Goal: Task Accomplishment & Management: Manage account settings

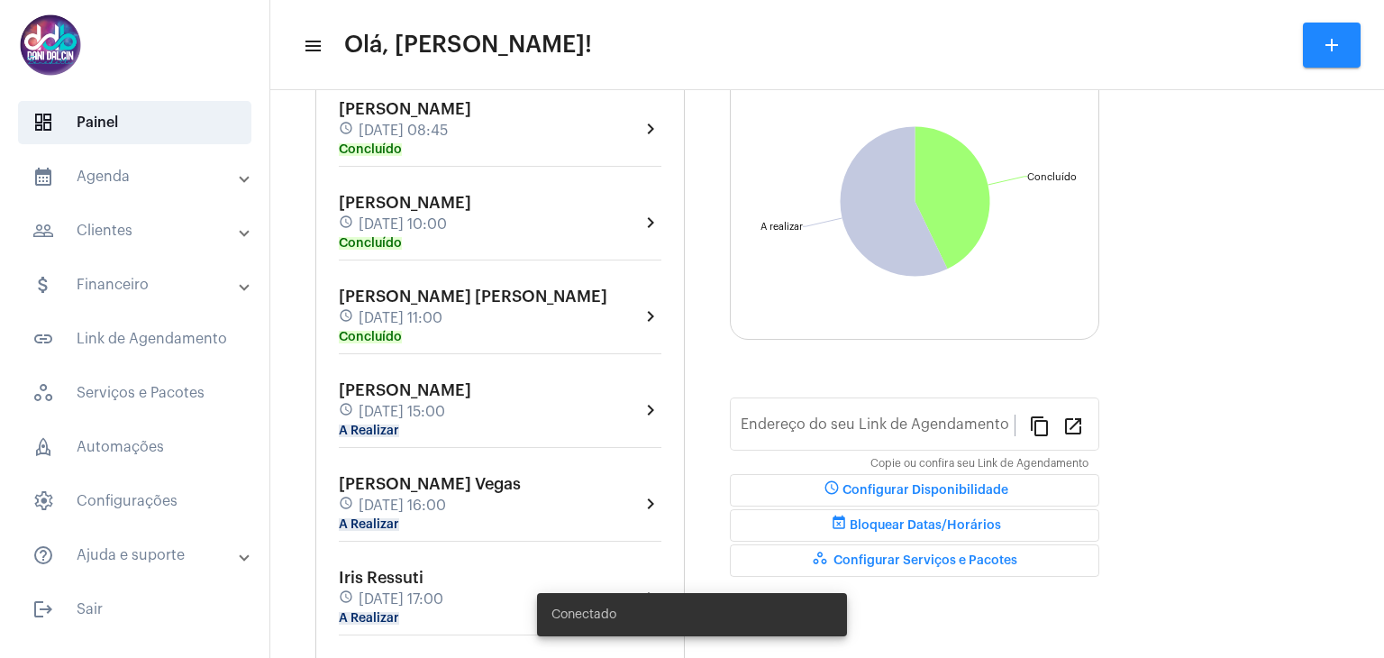
type input "[URL][DOMAIN_NAME]"
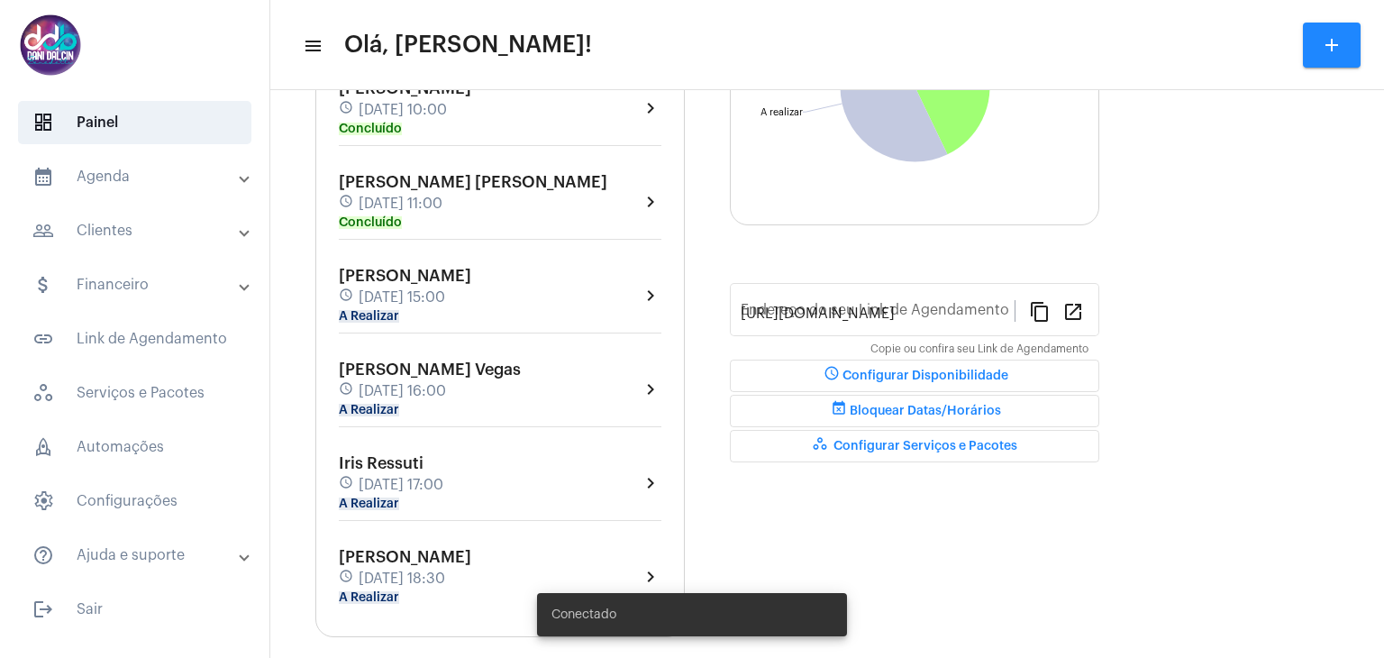
scroll to position [318, 0]
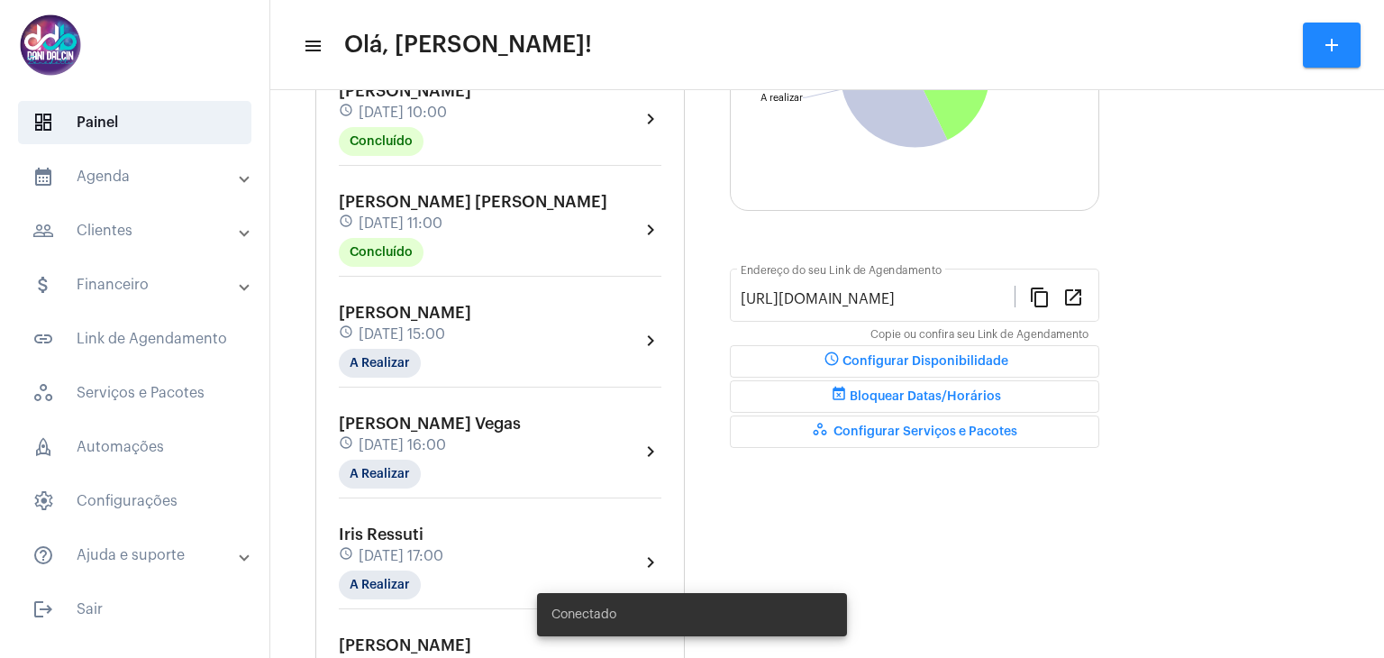
click at [429, 437] on span "[DATE] 16:00" at bounding box center [402, 445] width 87 height 16
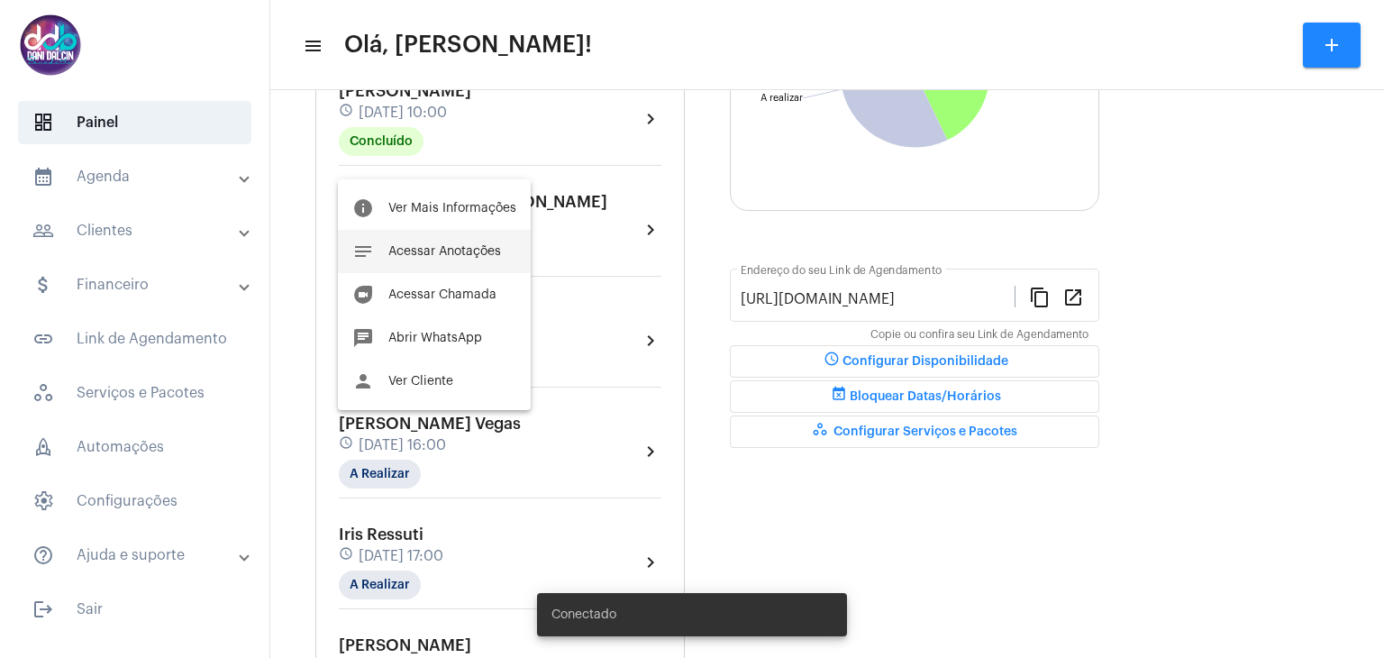
click at [427, 260] on button "notes Acessar Anotações" at bounding box center [434, 251] width 193 height 43
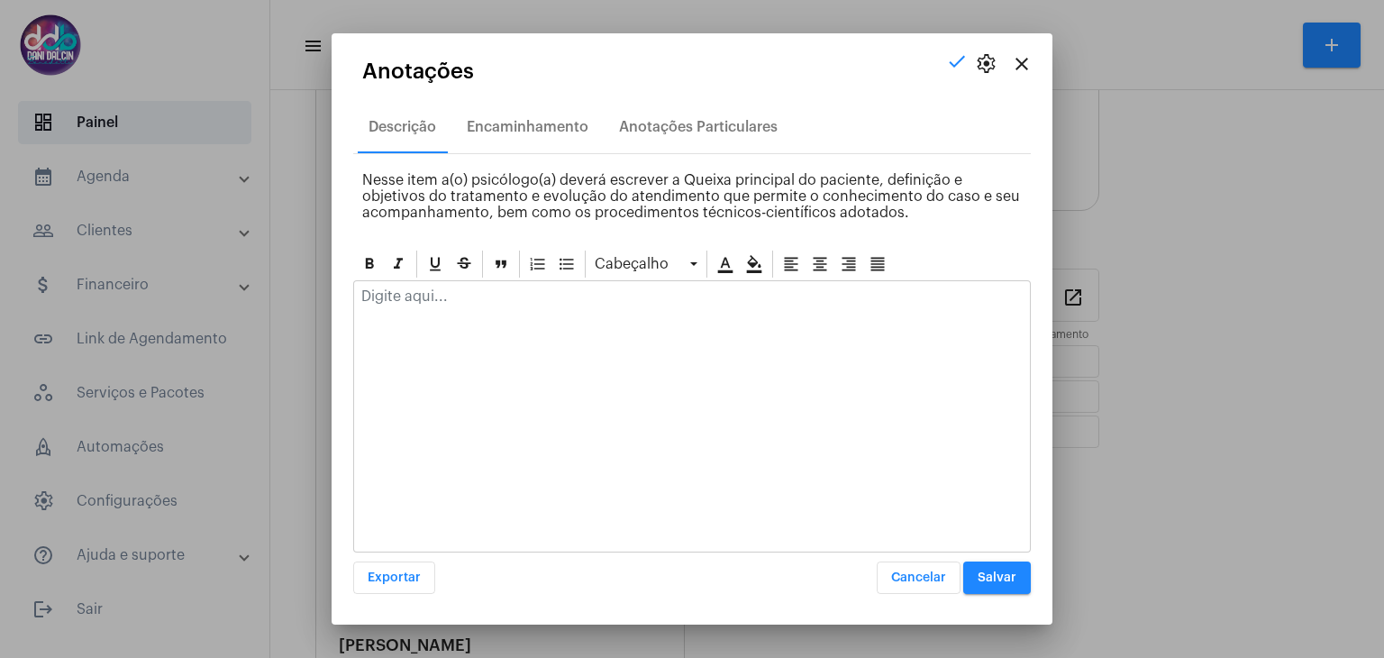
click at [1028, 69] on mat-icon "close" at bounding box center [1022, 64] width 22 height 22
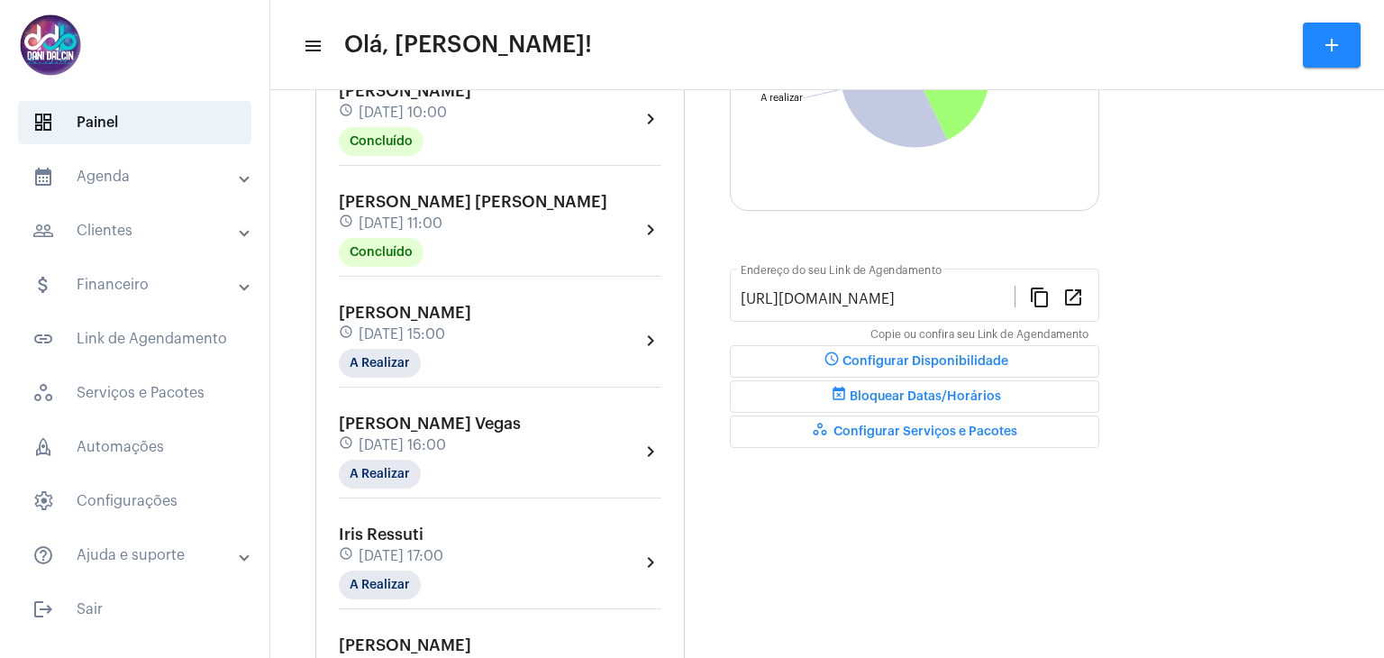
click at [413, 531] on span "Iris Ressuti" at bounding box center [381, 534] width 85 height 16
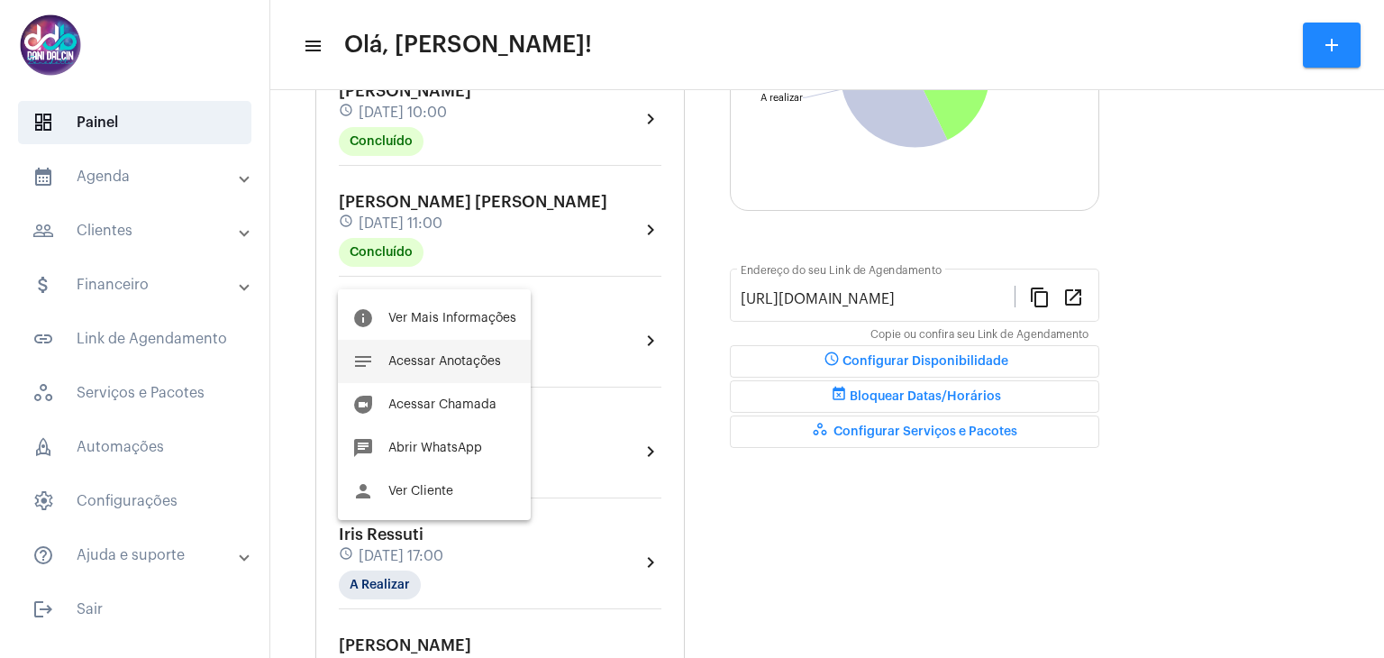
click at [445, 372] on button "notes Acessar Anotações" at bounding box center [434, 361] width 193 height 43
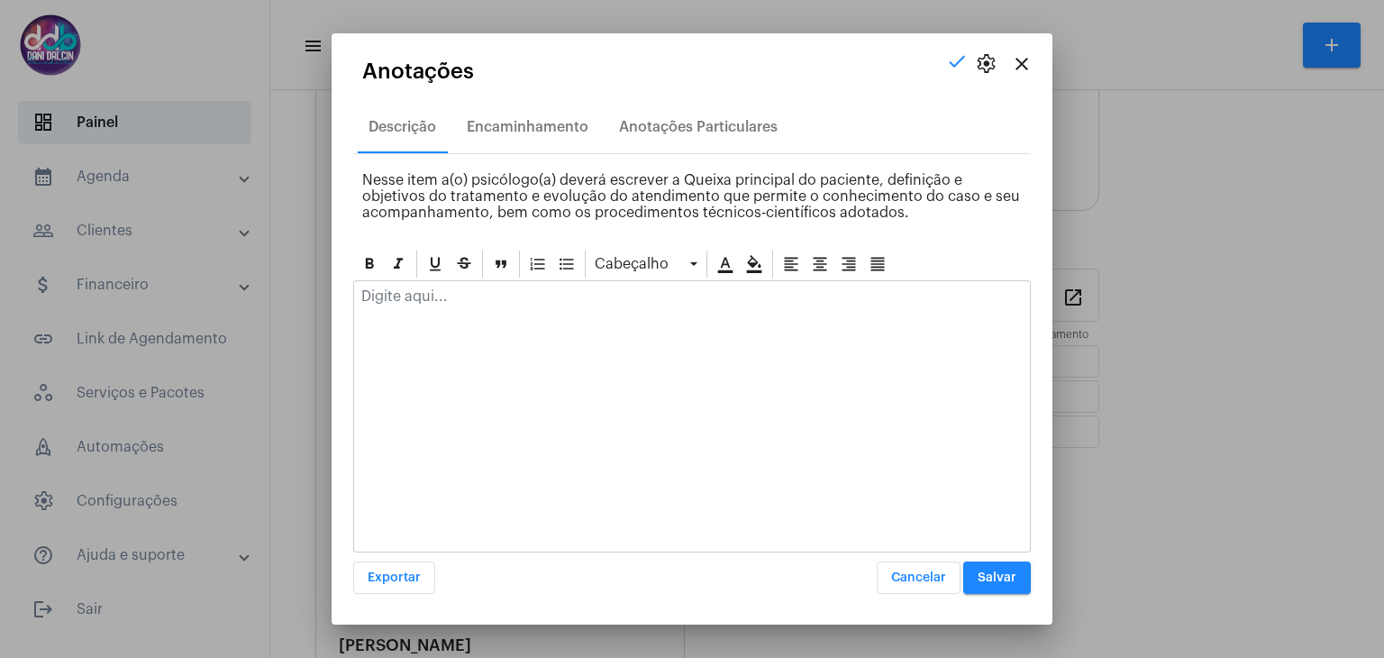
click at [1019, 65] on mat-icon "close" at bounding box center [1022, 64] width 22 height 22
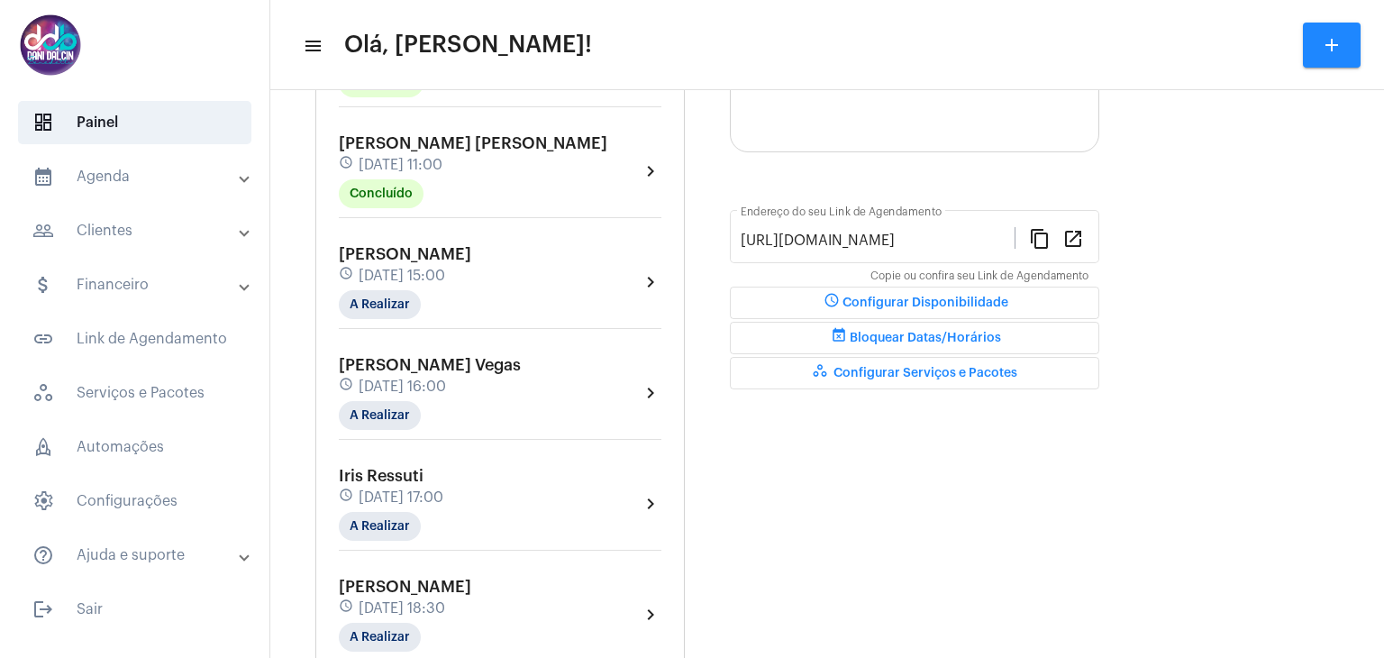
scroll to position [441, 0]
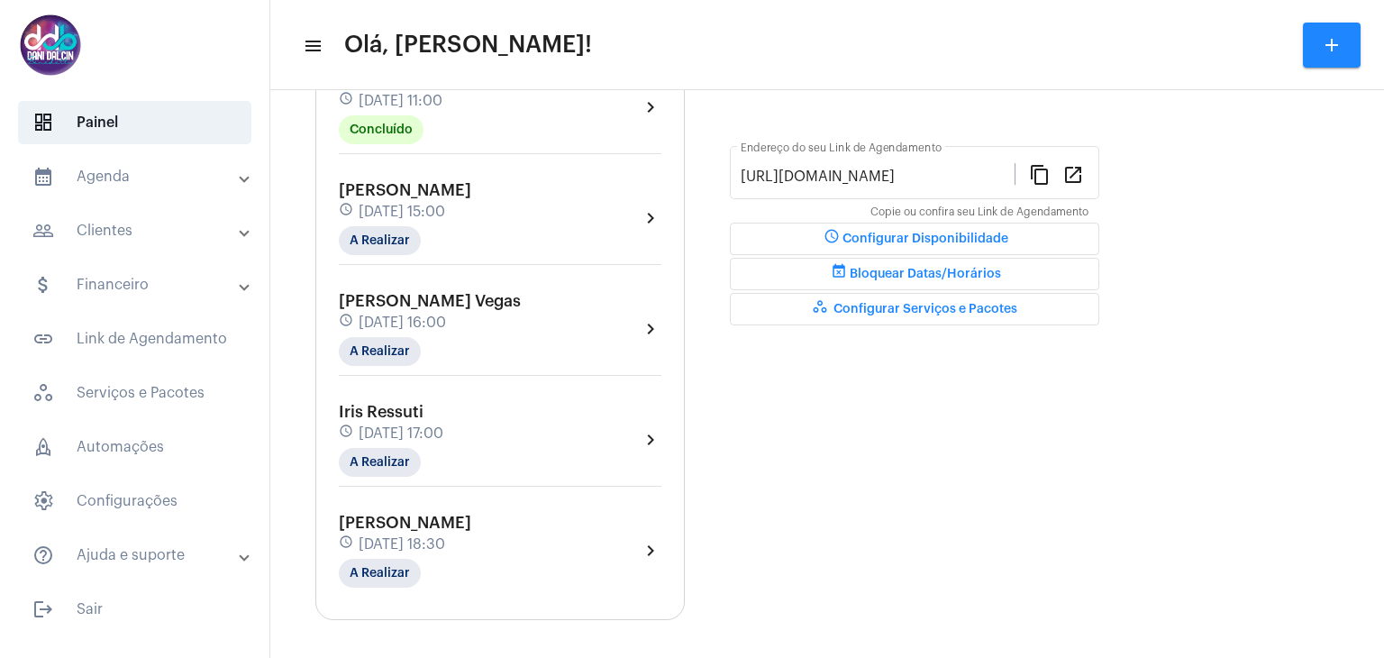
click at [443, 414] on div "Iris Ressuti schedule 26 de agosto às 17:00 A Realizar" at bounding box center [391, 440] width 105 height 74
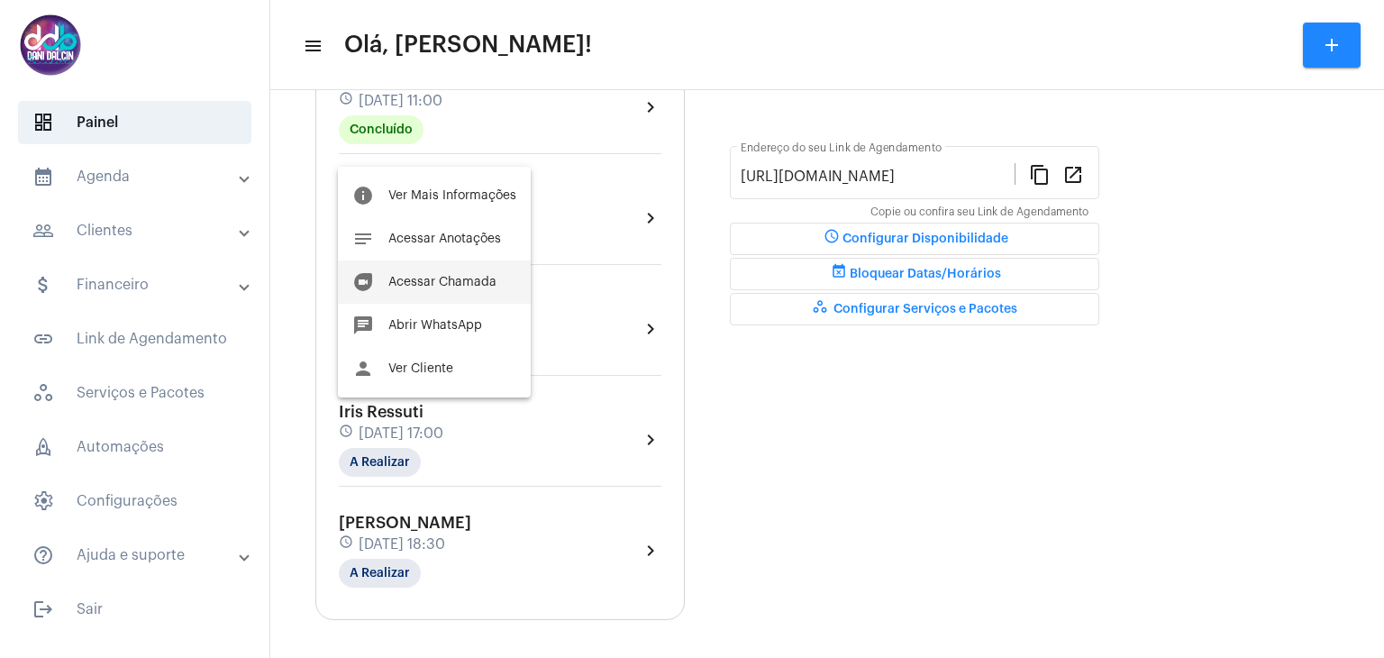
click at [444, 282] on span "Acessar Chamada" at bounding box center [442, 282] width 108 height 13
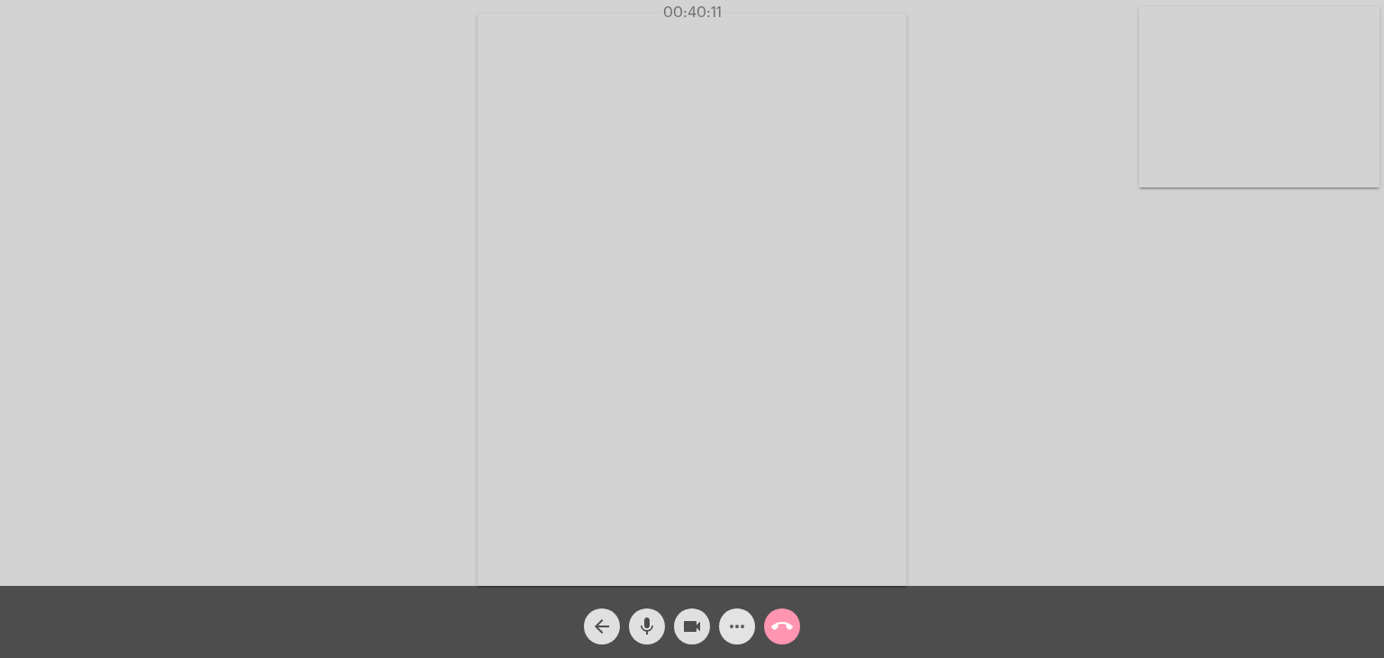
click at [748, 631] on button "more_horiz" at bounding box center [737, 626] width 36 height 36
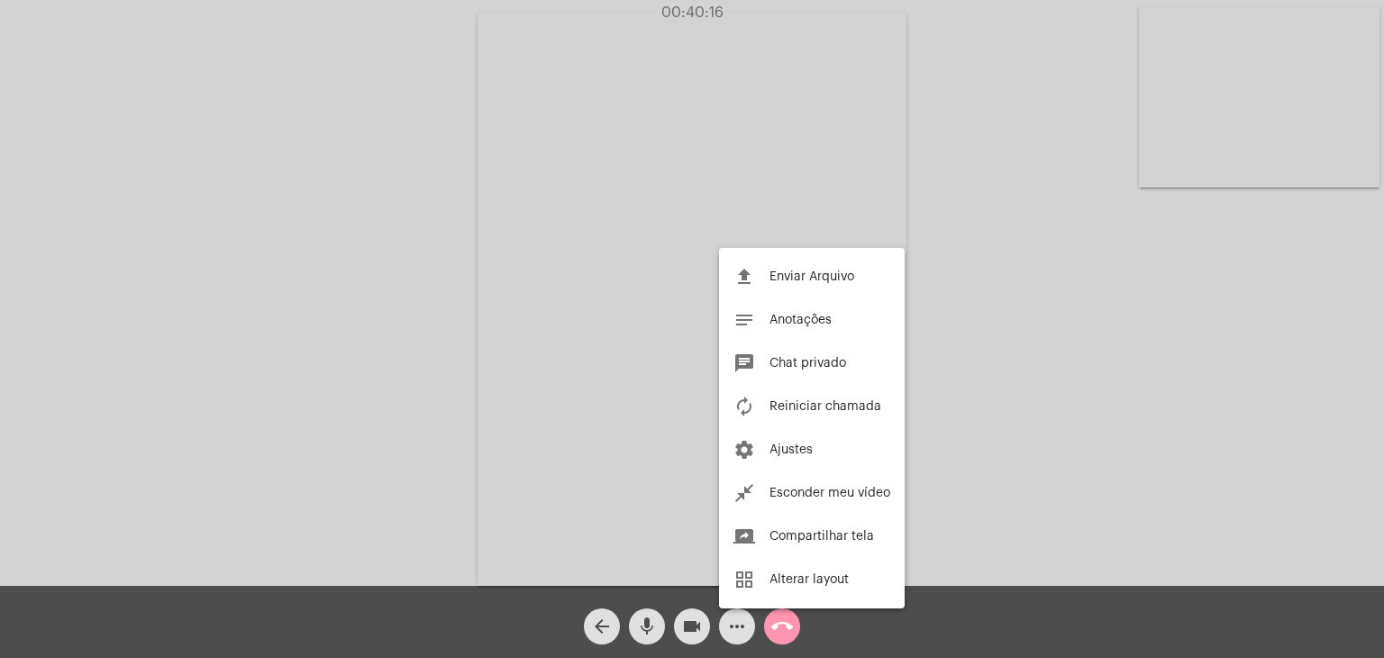
click at [977, 271] on div at bounding box center [692, 329] width 1384 height 658
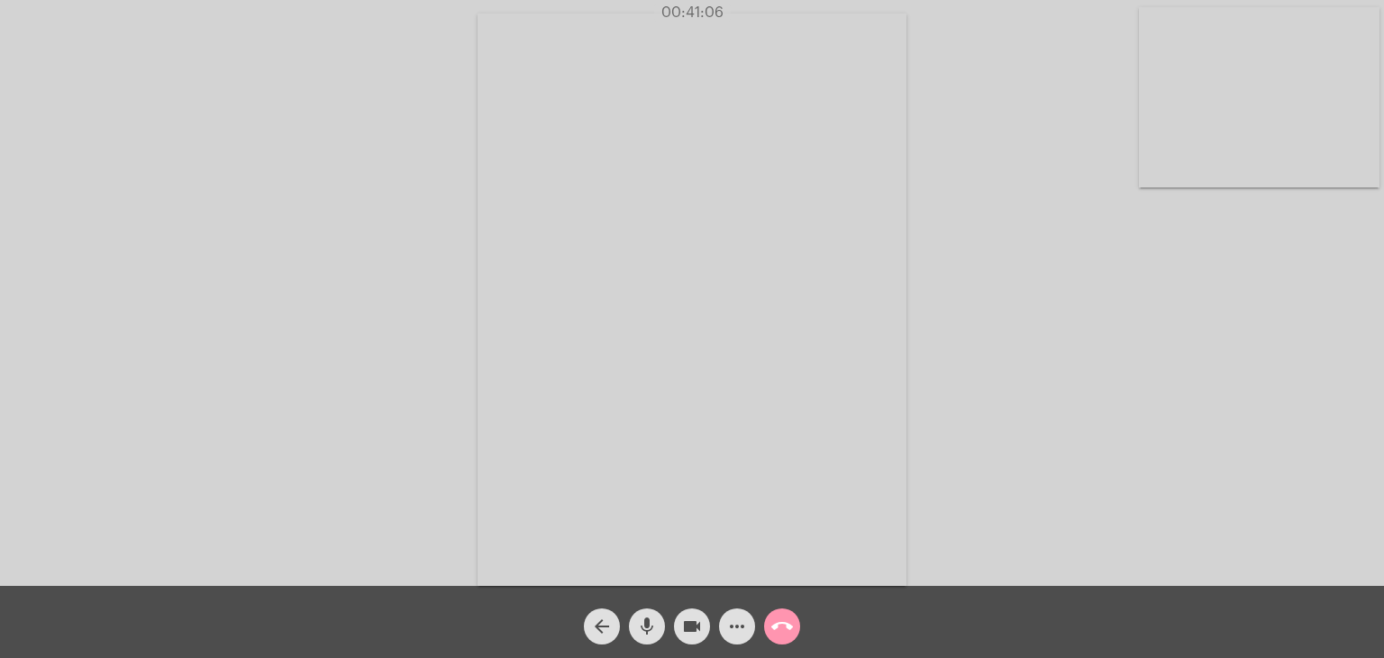
click at [742, 618] on mat-icon "more_horiz" at bounding box center [737, 626] width 22 height 22
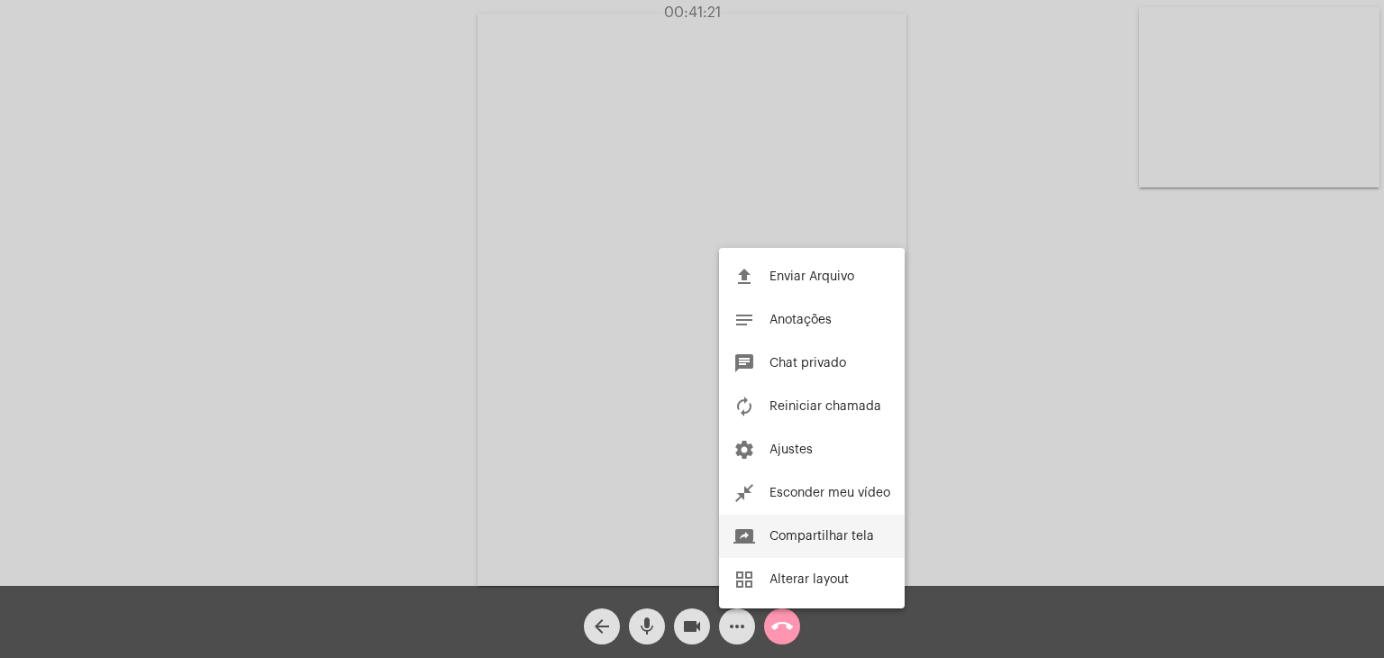
click at [825, 530] on span "Compartilhar tela" at bounding box center [822, 536] width 105 height 13
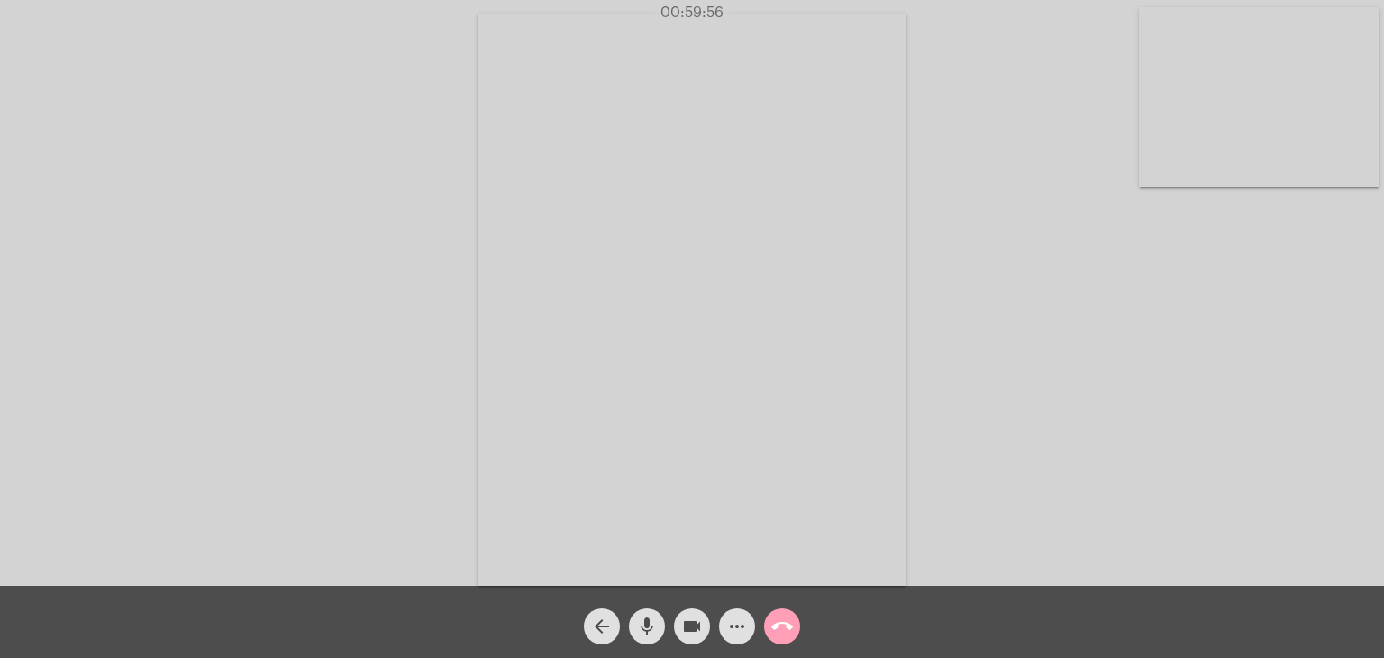
click at [788, 625] on mat-icon "call_end" at bounding box center [782, 626] width 22 height 22
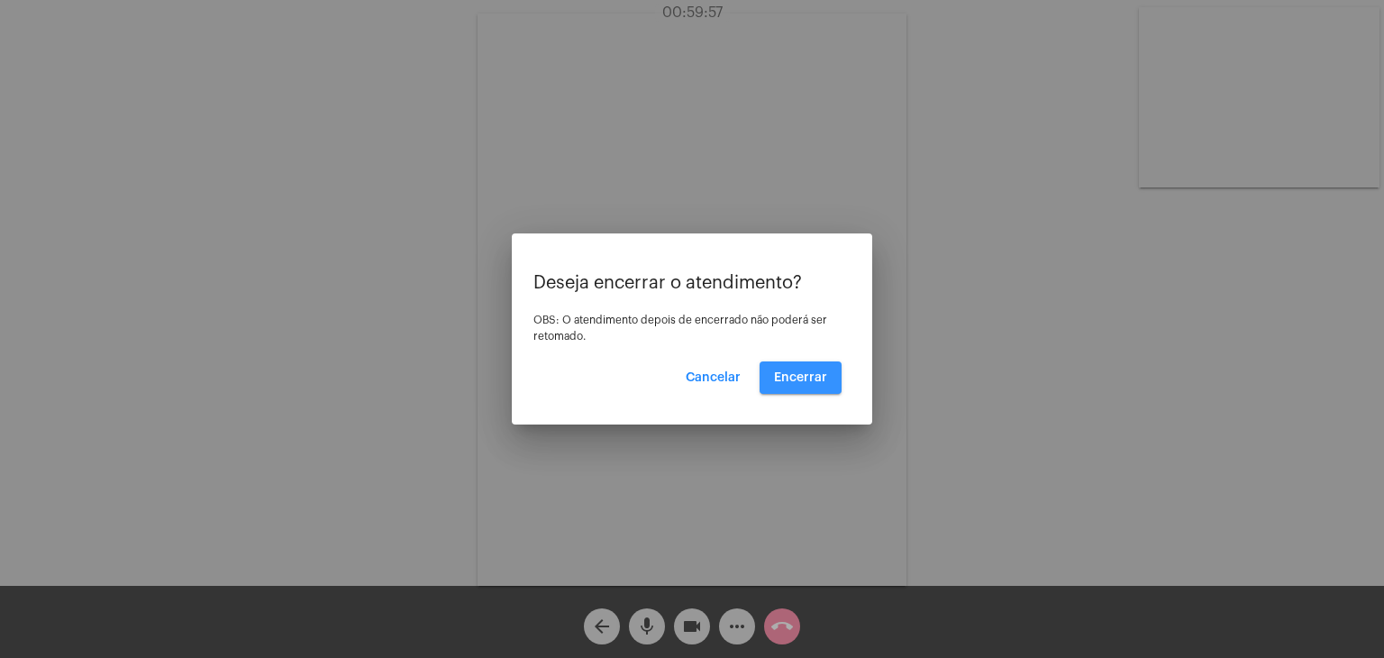
click at [825, 378] on span "Encerrar" at bounding box center [800, 377] width 53 height 13
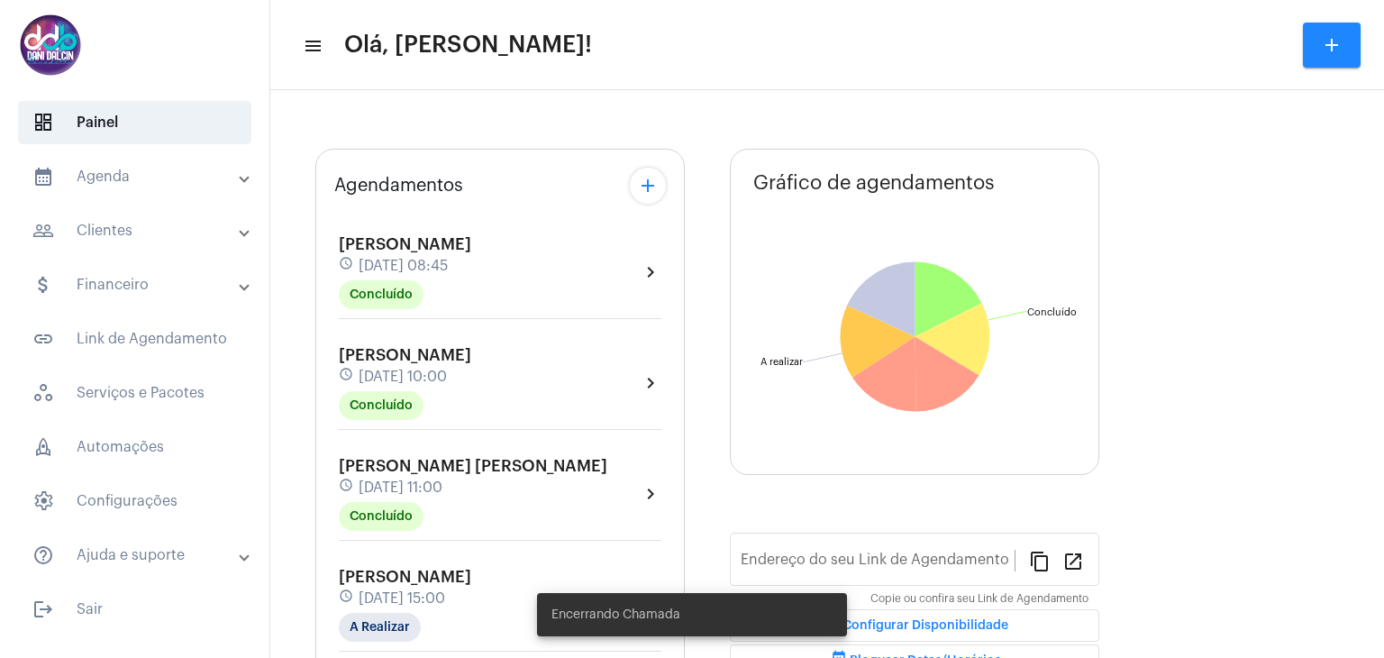
type input "[URL][DOMAIN_NAME]"
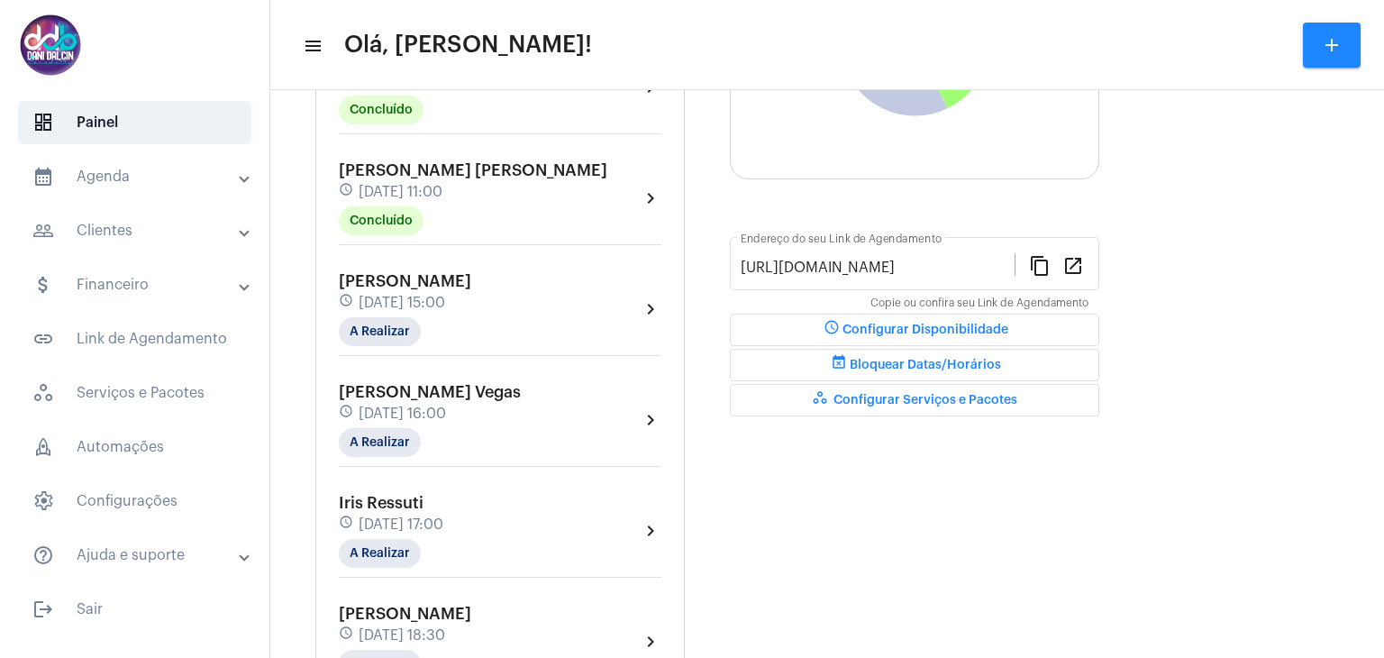
scroll to position [360, 0]
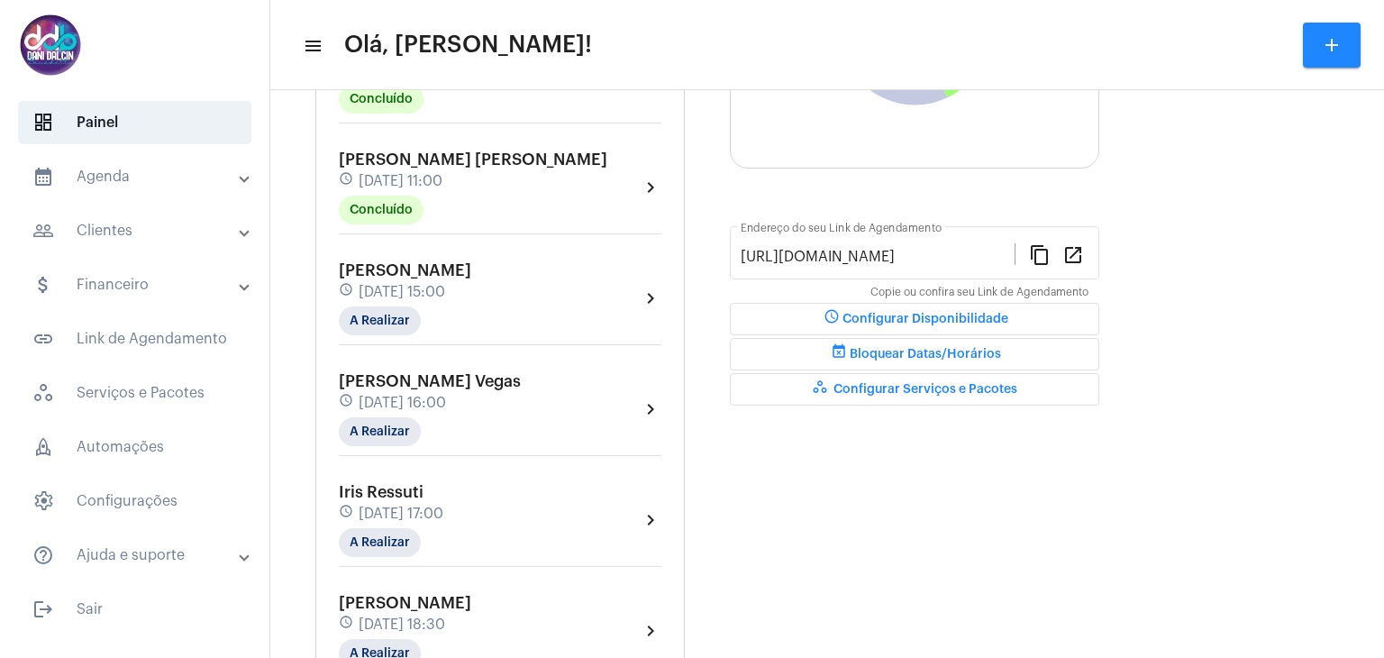
click at [436, 295] on span "[DATE] 15:00" at bounding box center [402, 292] width 87 height 16
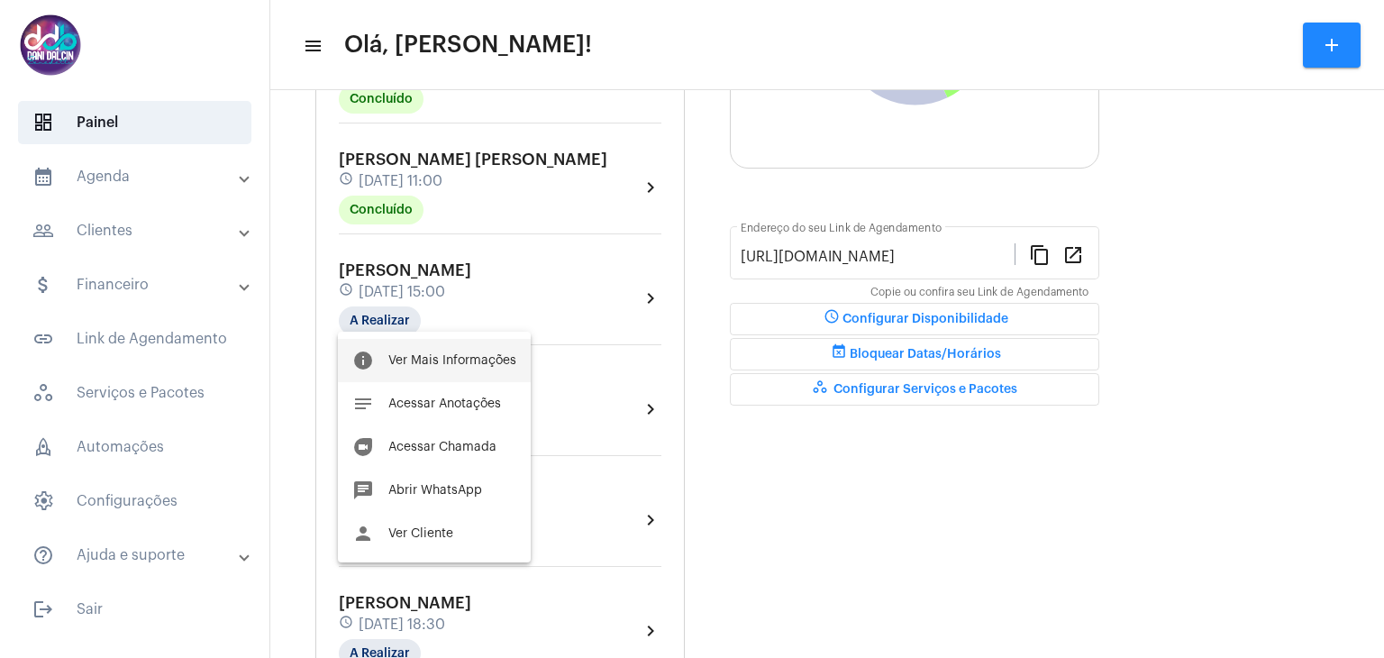
click at [424, 354] on span "Ver Mais Informações" at bounding box center [452, 360] width 128 height 13
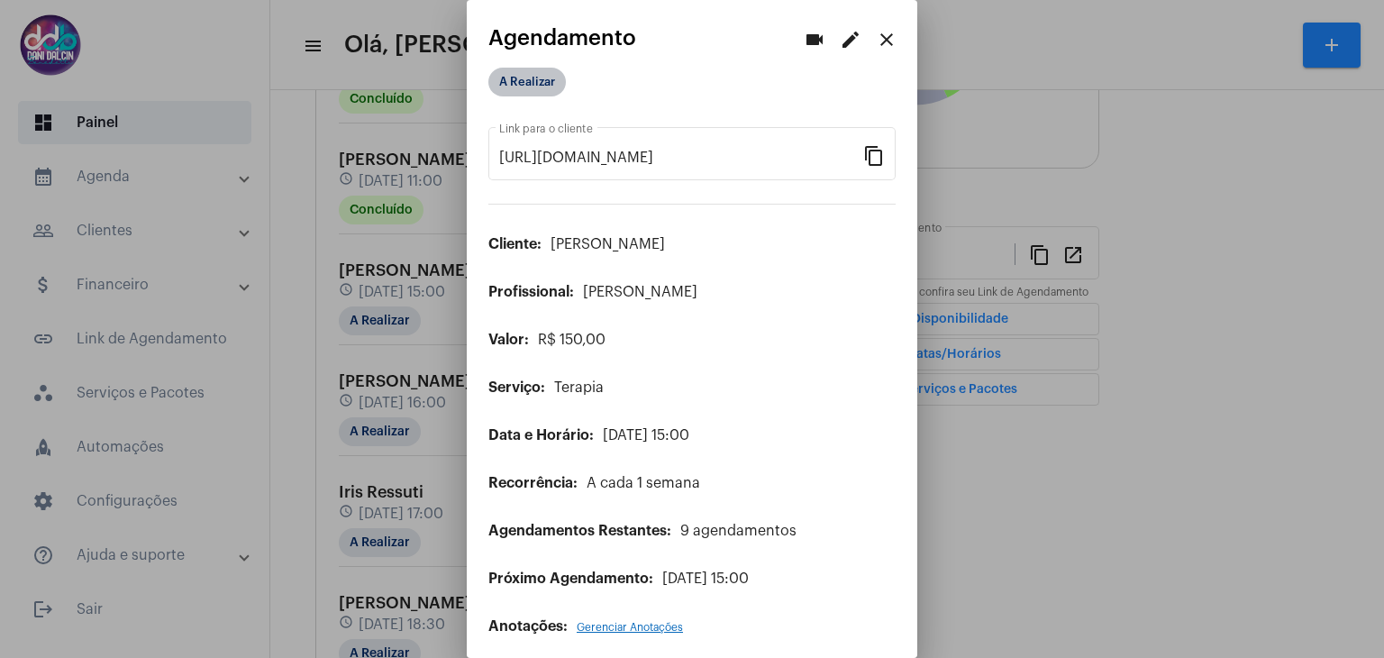
click at [545, 88] on mat-chip "A Realizar" at bounding box center [526, 82] width 77 height 29
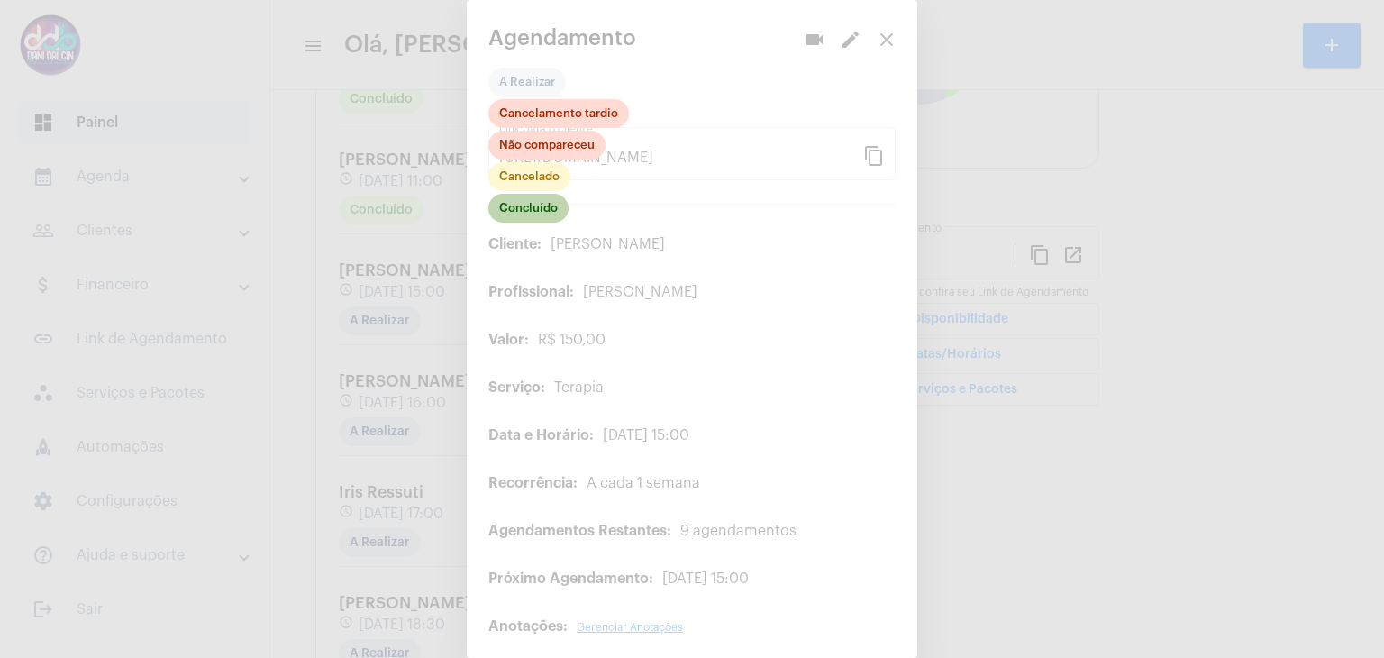
click at [534, 214] on mat-chip "Concluído" at bounding box center [528, 208] width 80 height 29
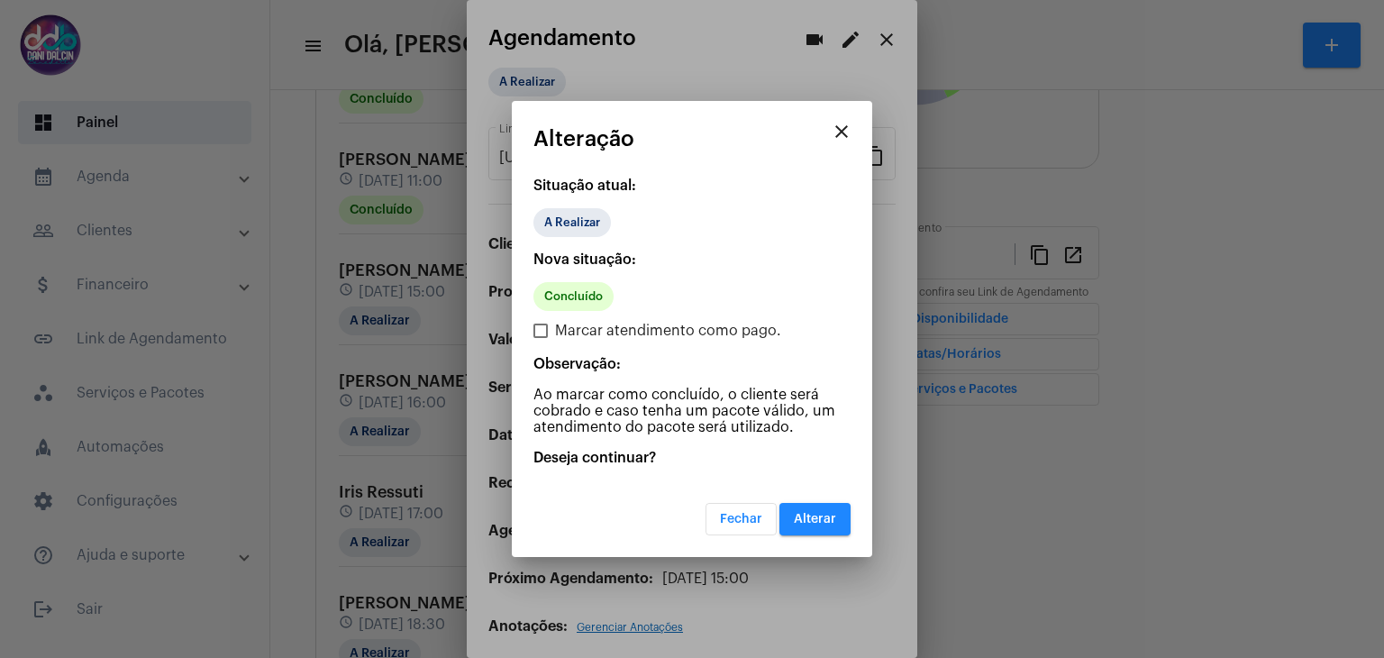
click at [827, 515] on span "Alterar" at bounding box center [815, 519] width 42 height 13
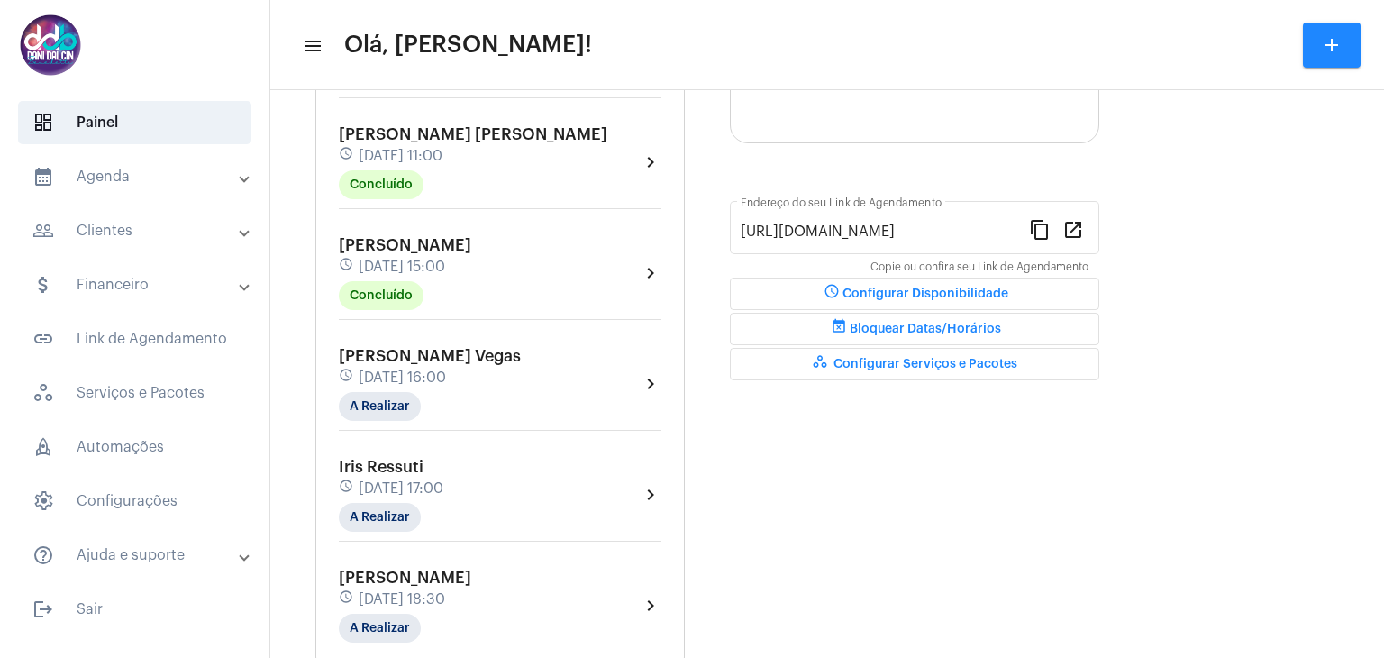
scroll to position [441, 0]
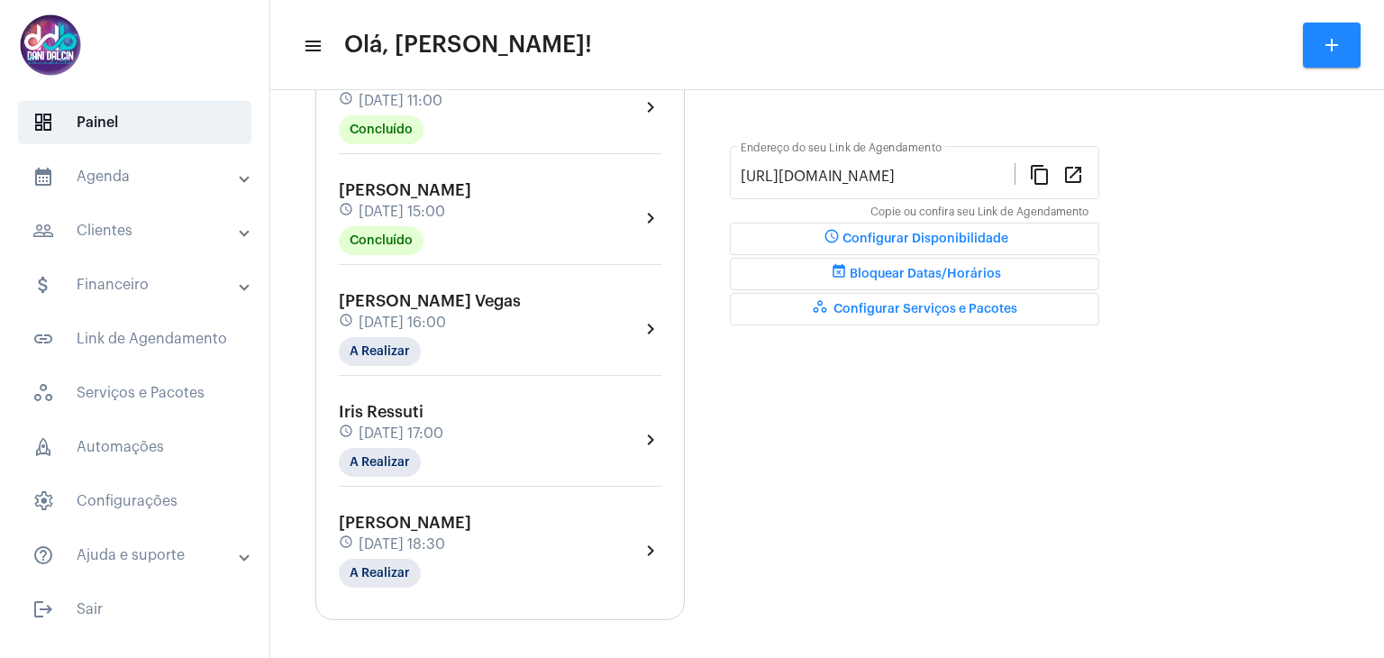
click at [422, 322] on span "[DATE] 16:00" at bounding box center [402, 322] width 87 height 16
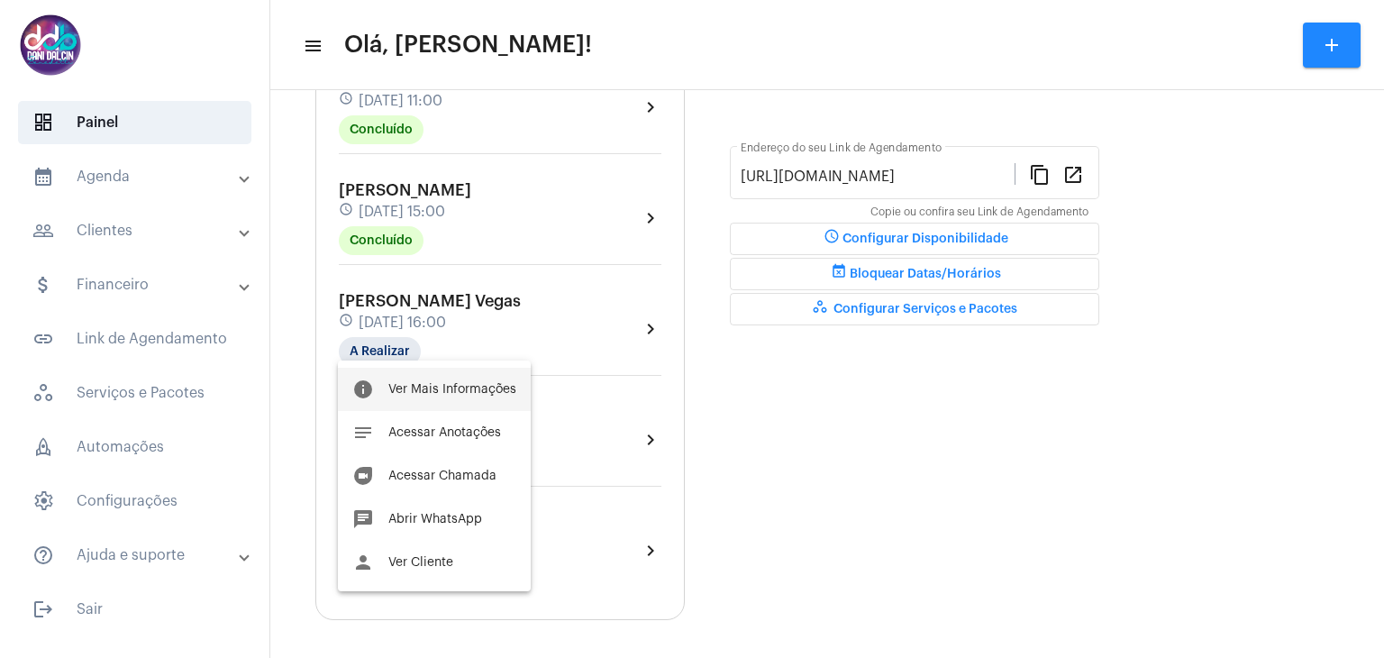
click at [423, 381] on button "info Ver Mais Informações" at bounding box center [434, 389] width 193 height 43
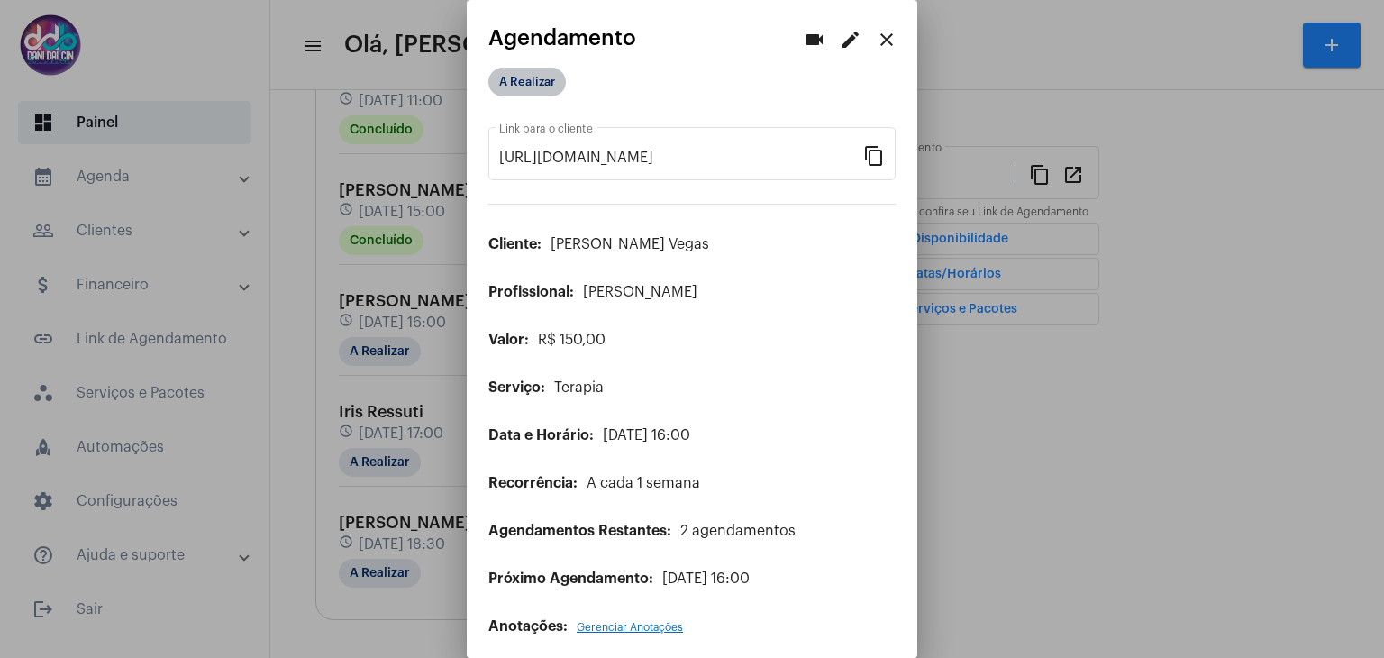
click at [531, 87] on mat-chip "A Realizar" at bounding box center [526, 82] width 77 height 29
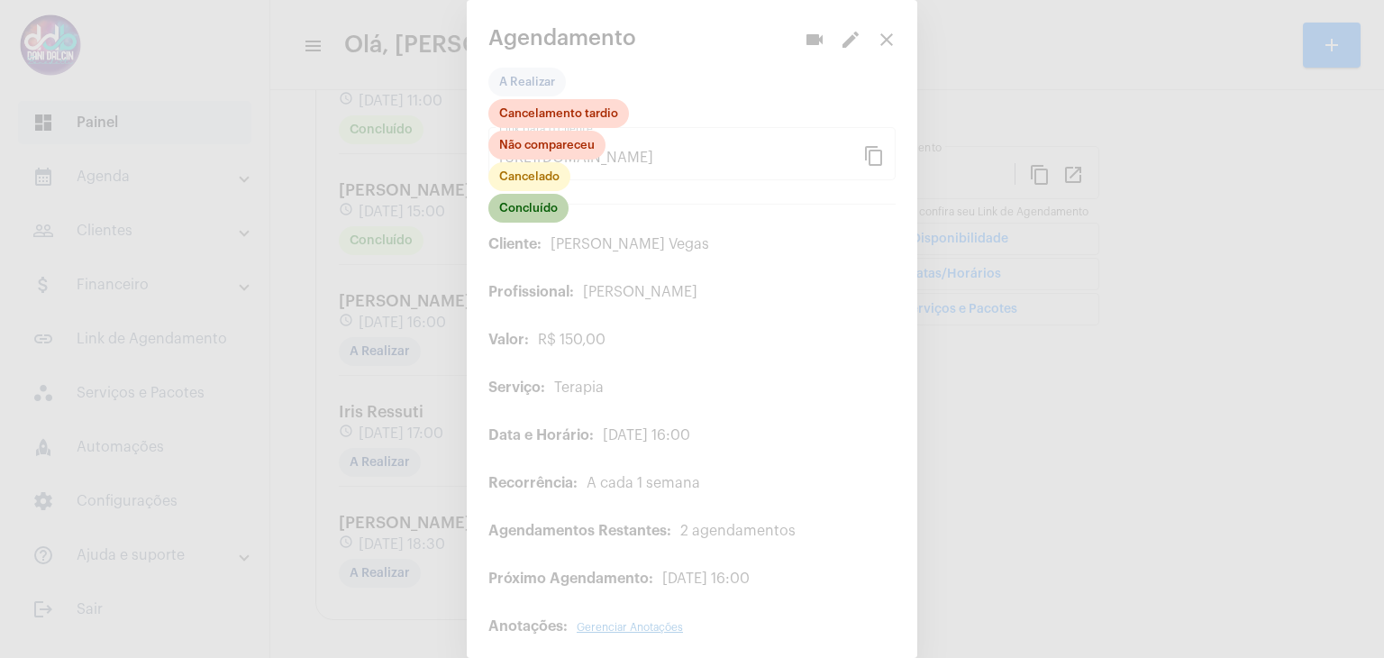
click at [543, 204] on mat-chip "Concluído" at bounding box center [528, 208] width 80 height 29
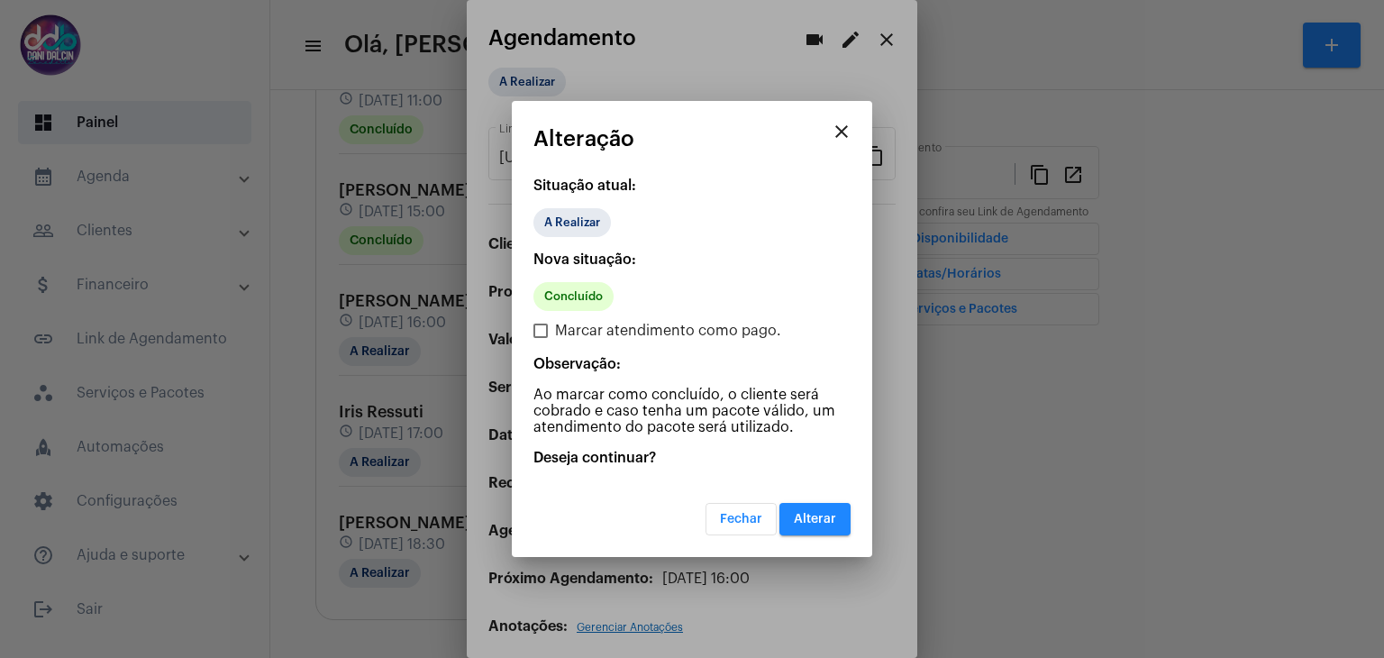
click at [824, 515] on span "Alterar" at bounding box center [815, 519] width 42 height 13
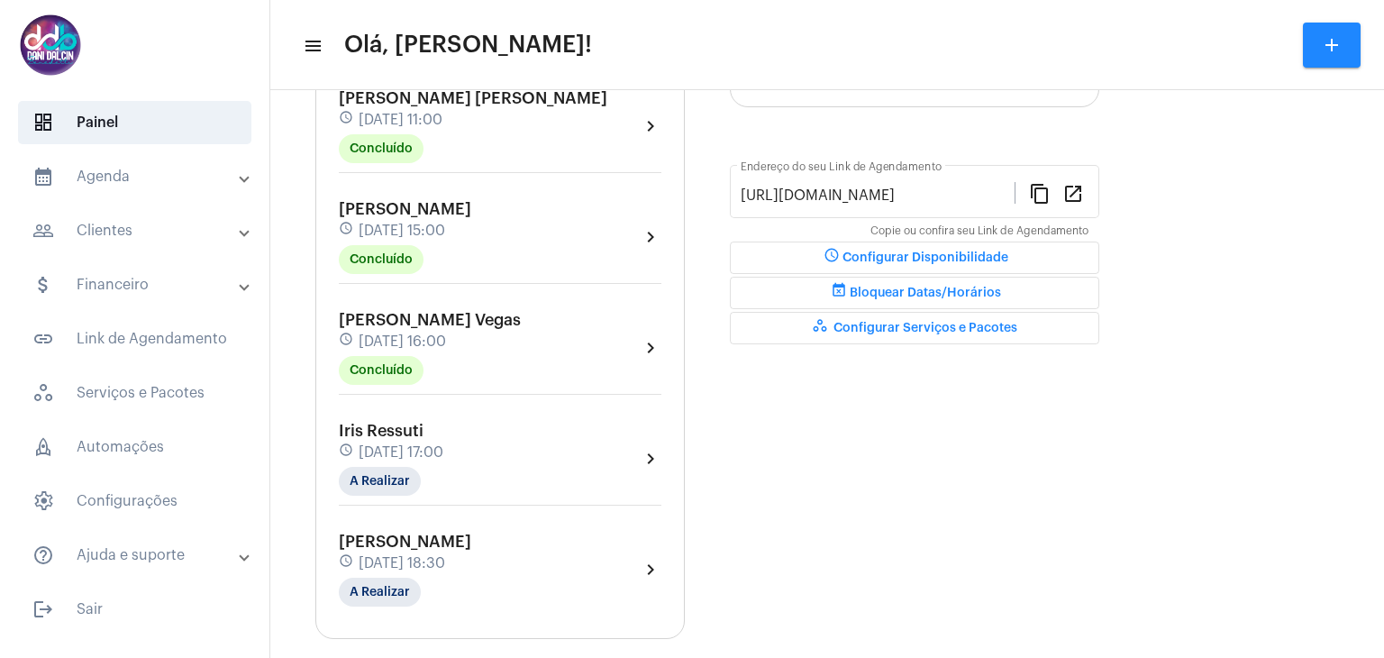
scroll to position [441, 0]
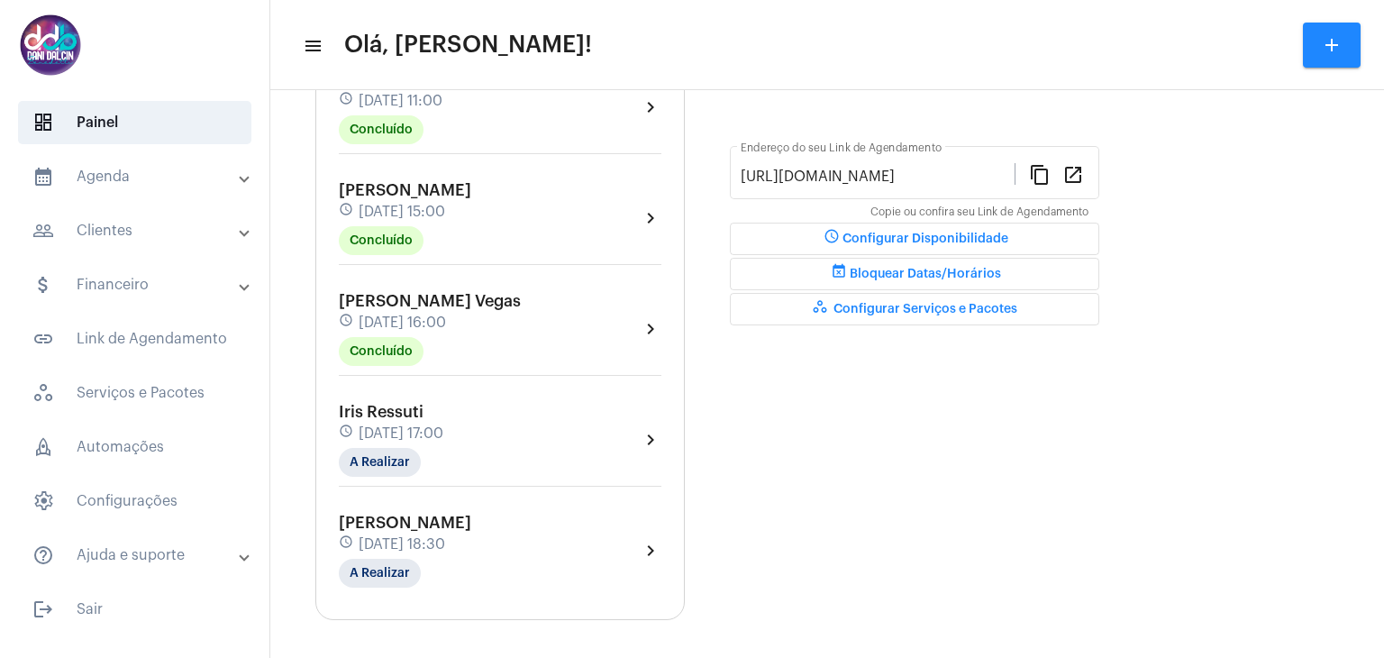
click at [440, 425] on span "[DATE] 17:00" at bounding box center [401, 433] width 85 height 16
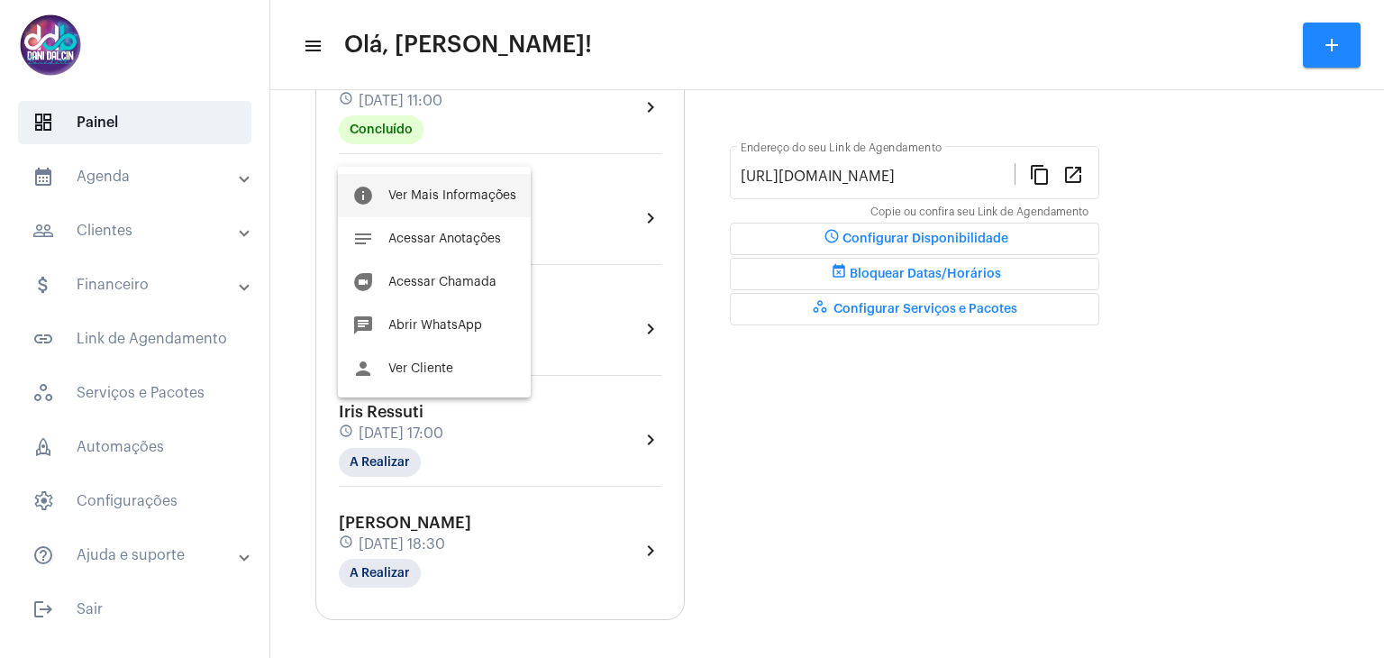
click at [436, 189] on span "Ver Mais Informações" at bounding box center [452, 195] width 128 height 13
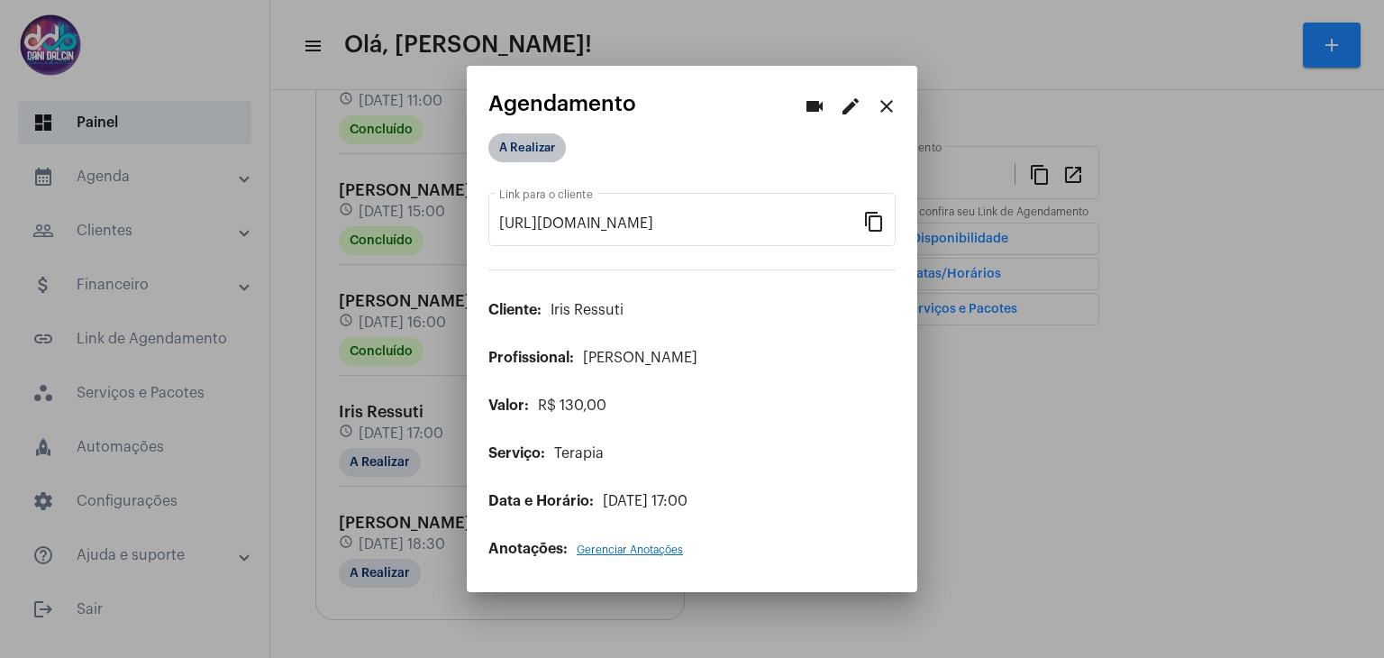
click at [537, 149] on mat-chip "A Realizar" at bounding box center [526, 147] width 77 height 29
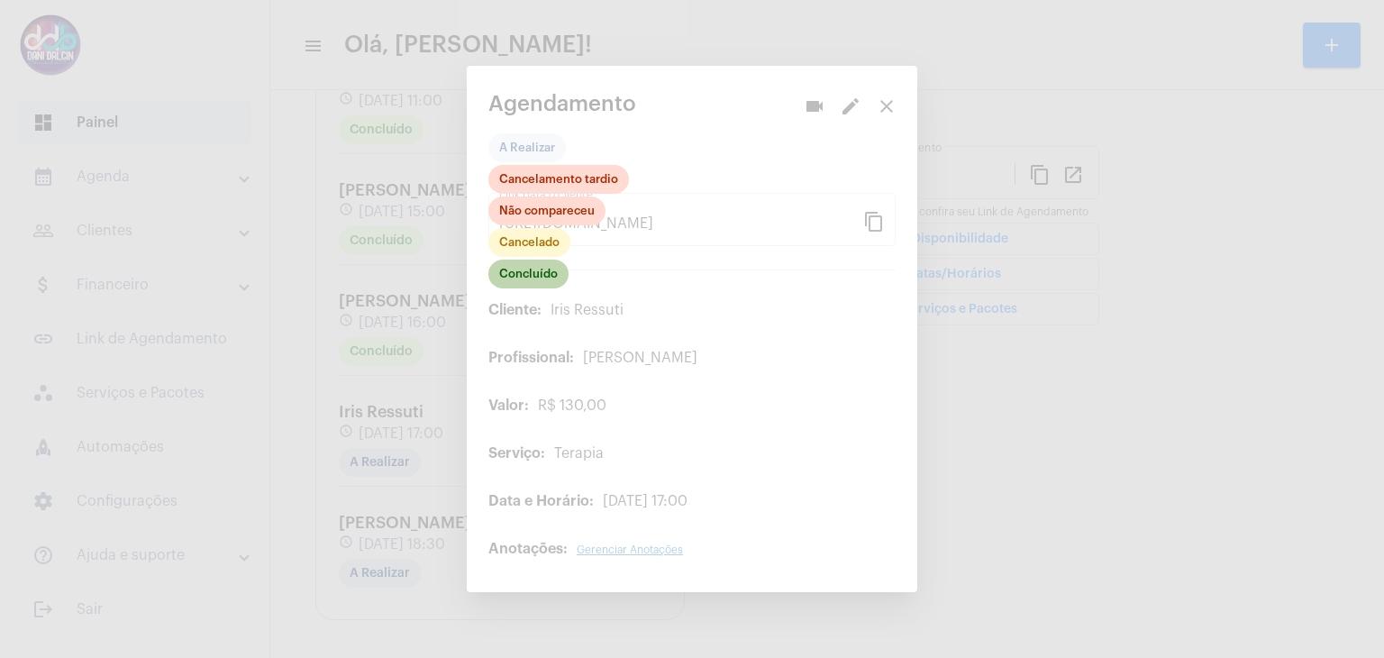
click at [533, 283] on mat-chip "Concluído" at bounding box center [528, 274] width 80 height 29
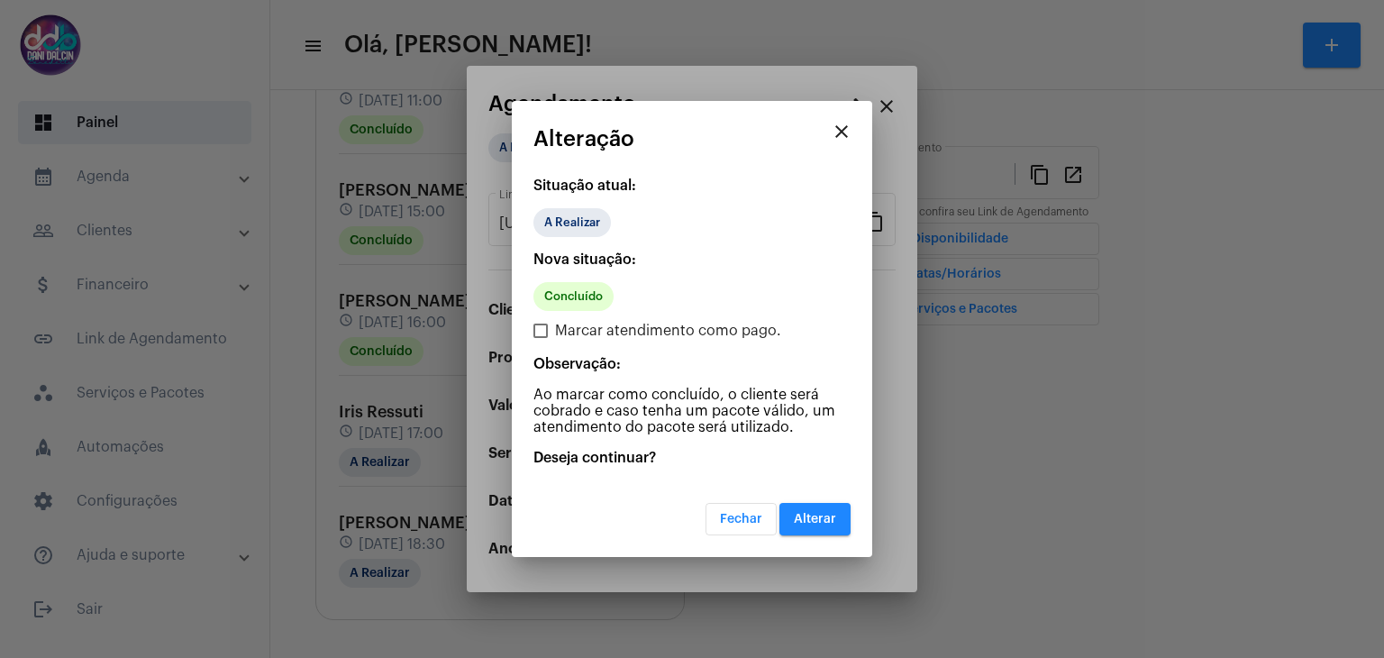
click at [794, 508] on button "Alterar" at bounding box center [814, 519] width 71 height 32
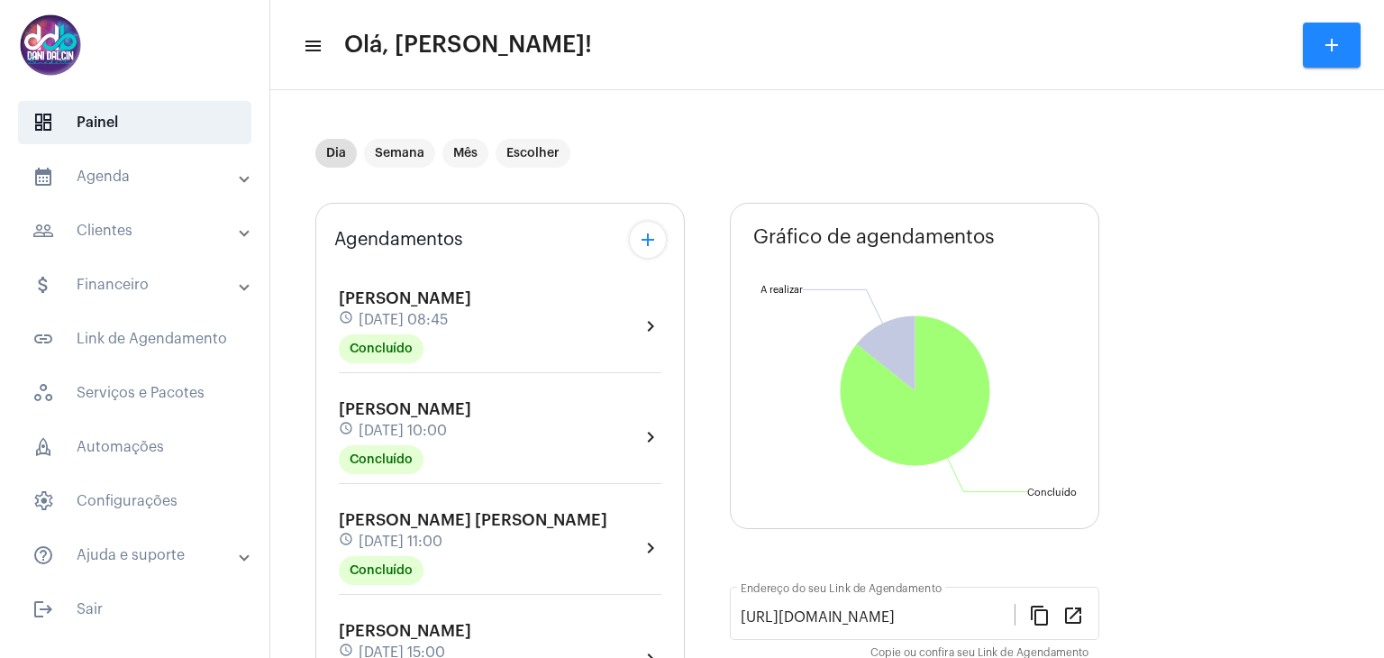
click at [154, 186] on mat-panel-title "calendar_month_outlined Agenda" at bounding box center [136, 177] width 208 height 22
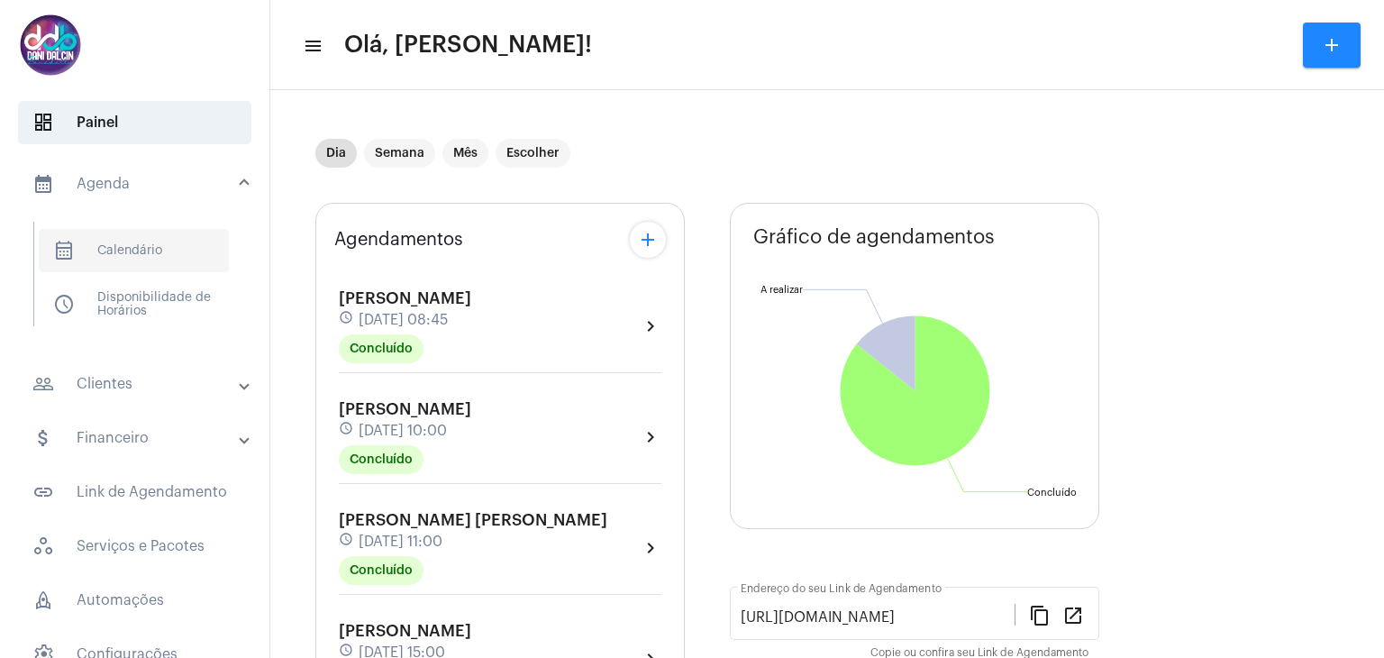
click at [157, 250] on span "calendar_month_outlined Calendário" at bounding box center [134, 250] width 190 height 43
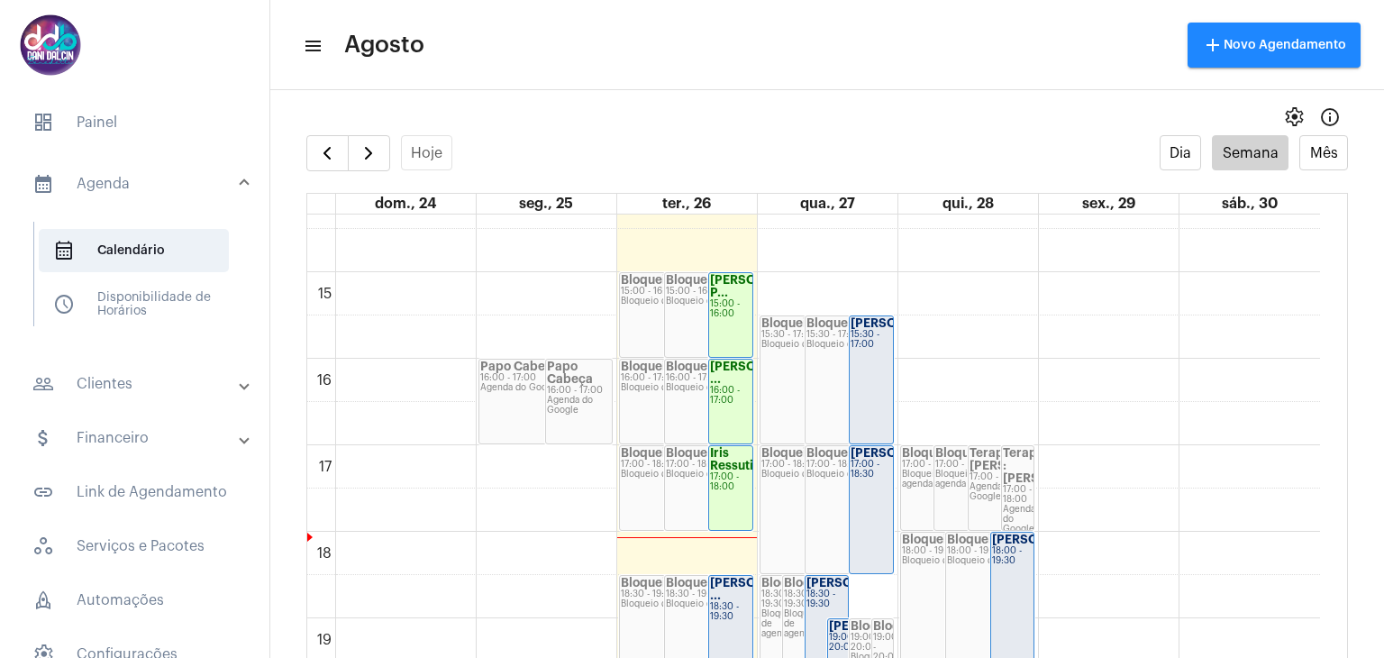
scroll to position [1330, 0]
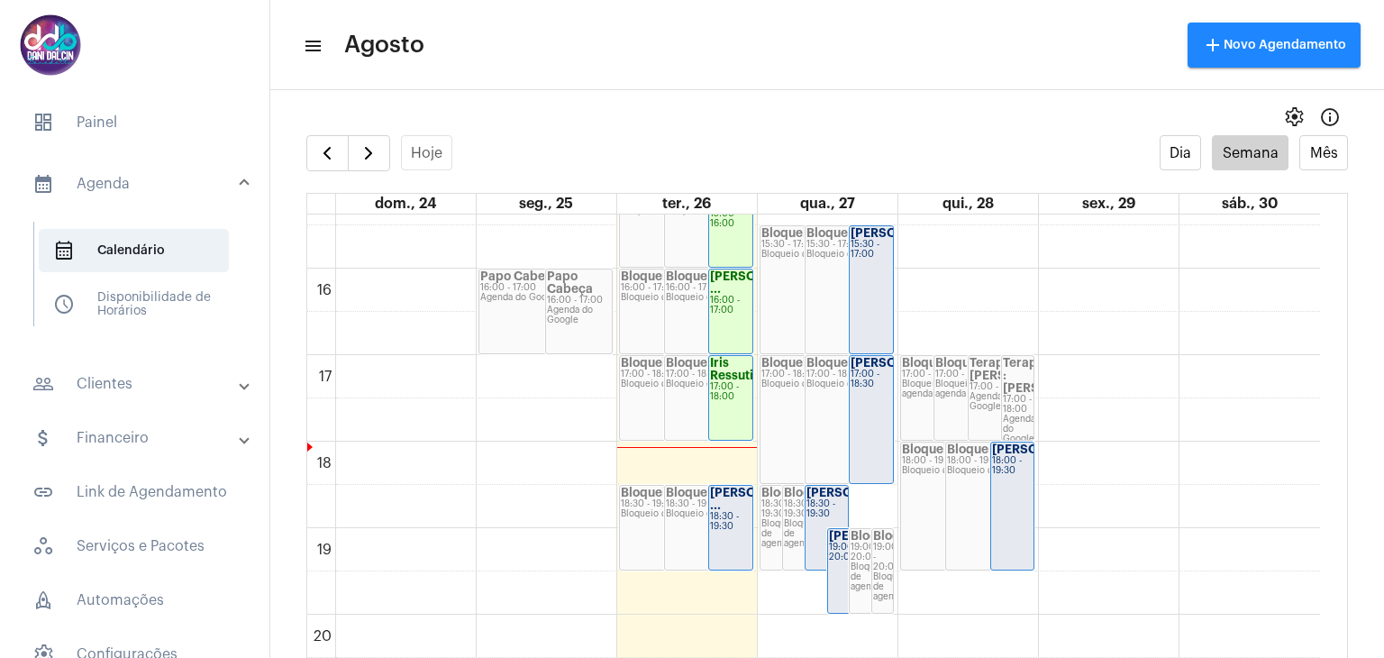
click at [823, 496] on strong "Silvia Angela d..." at bounding box center [856, 493] width 101 height 12
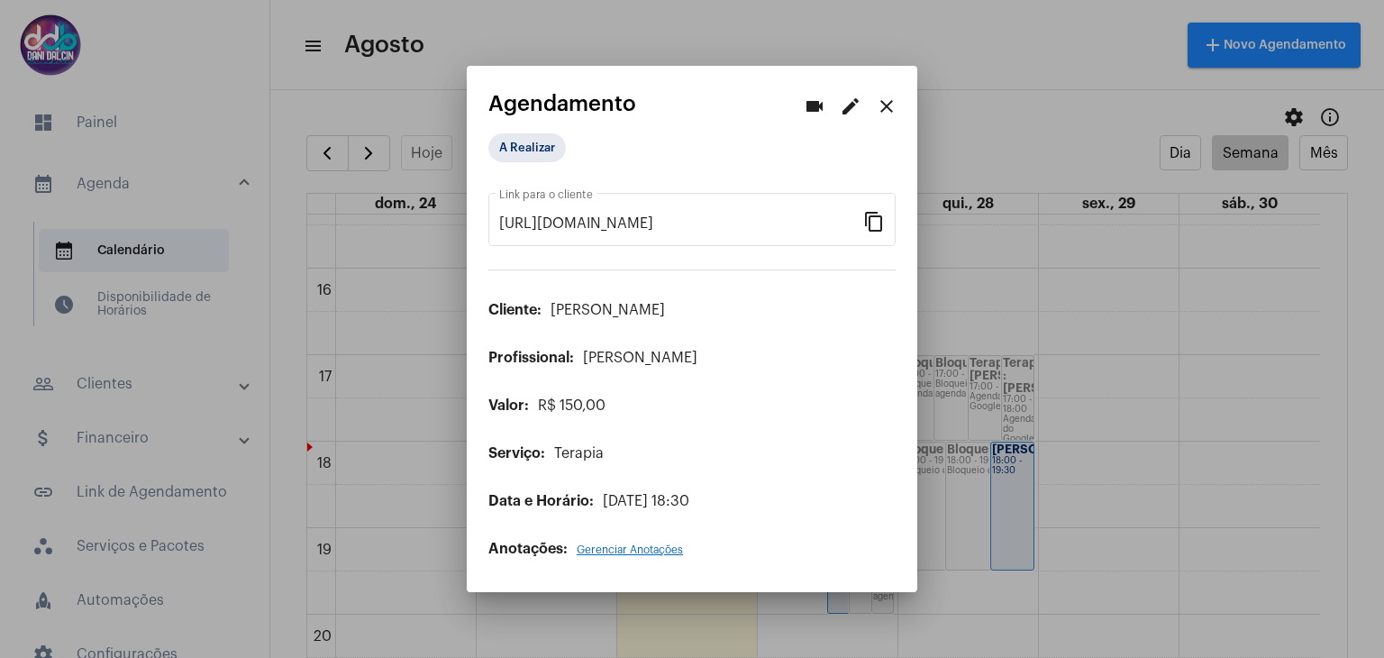
click at [845, 112] on mat-icon "edit" at bounding box center [851, 107] width 22 height 22
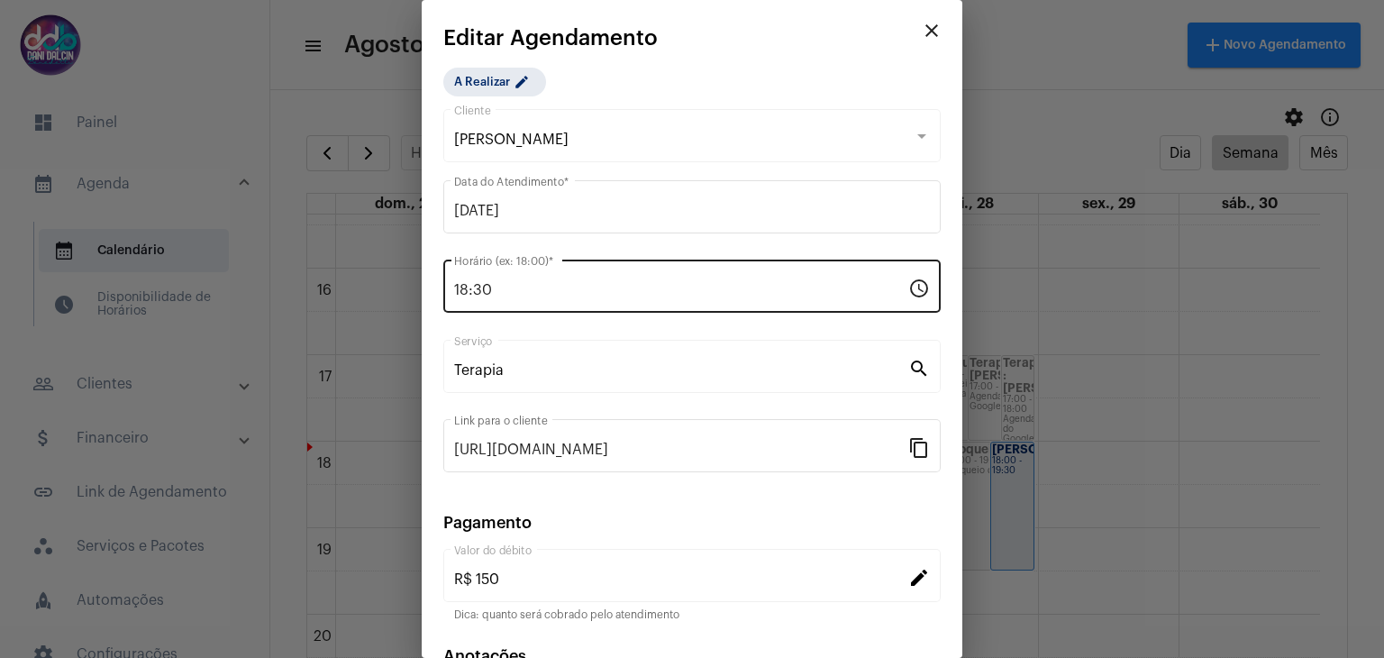
click at [535, 289] on input "18:30" at bounding box center [681, 290] width 454 height 16
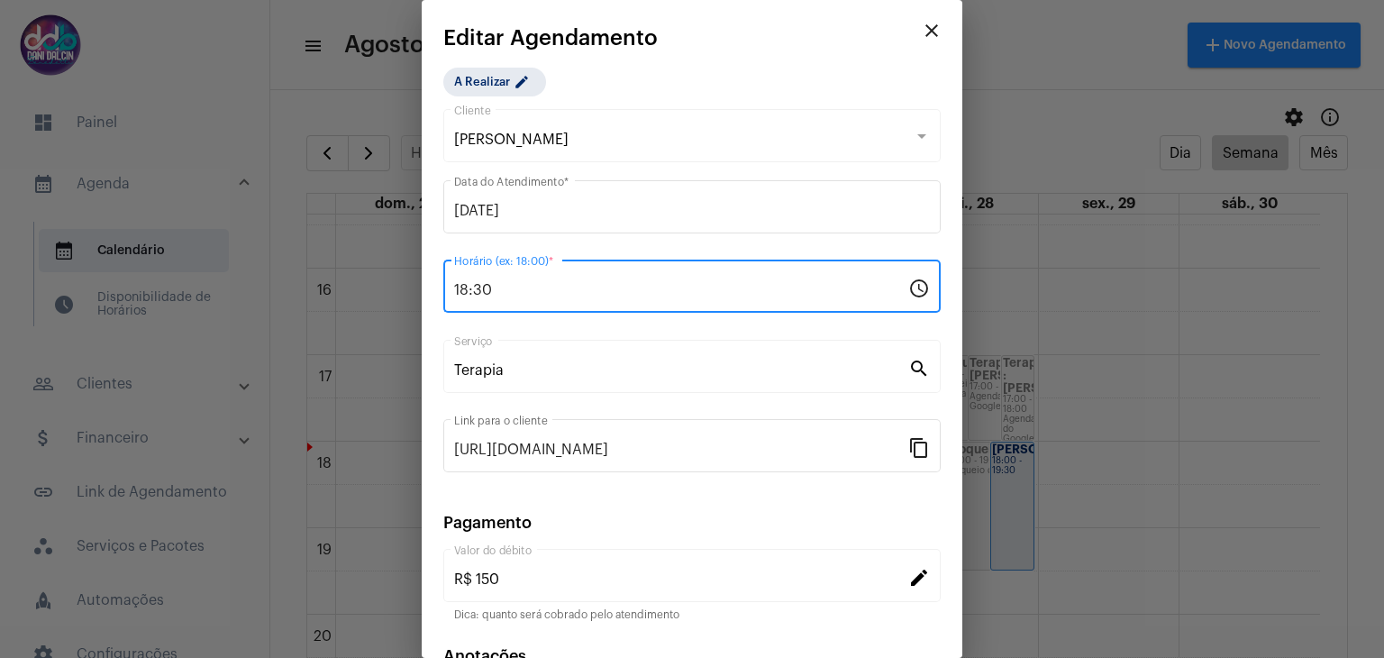
click at [535, 289] on input "18:30" at bounding box center [681, 290] width 454 height 16
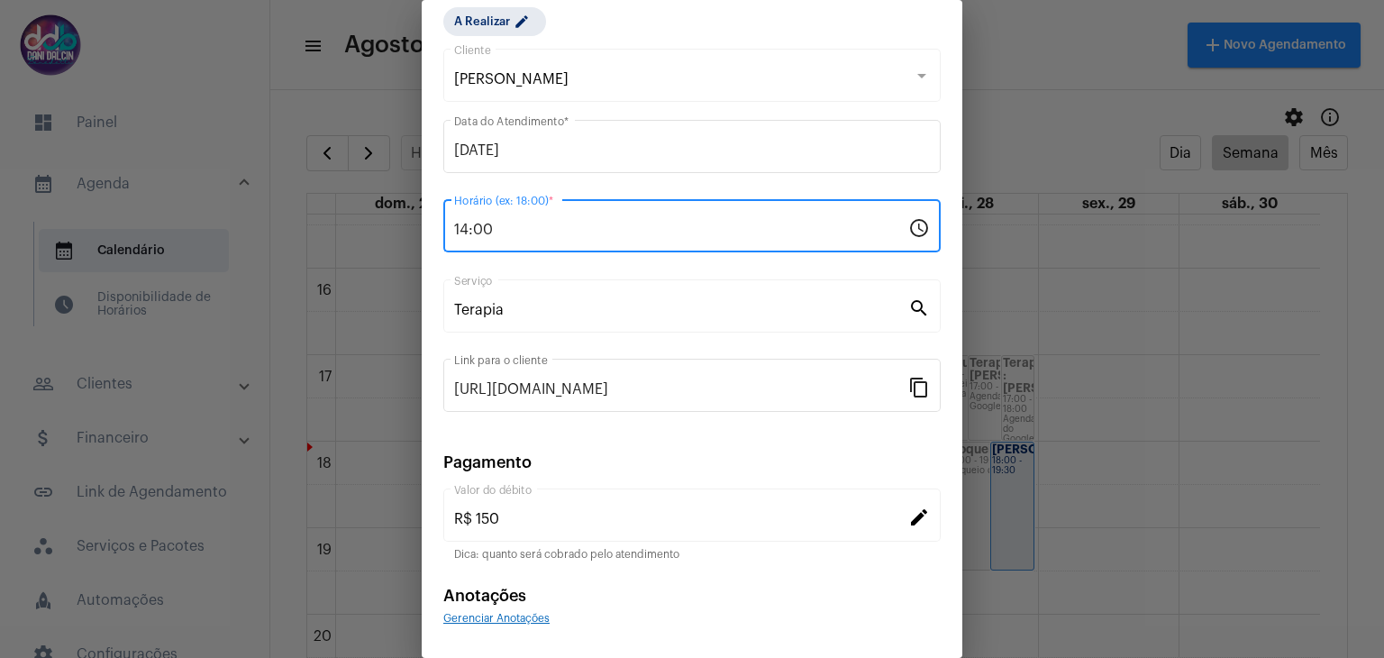
scroll to position [115, 0]
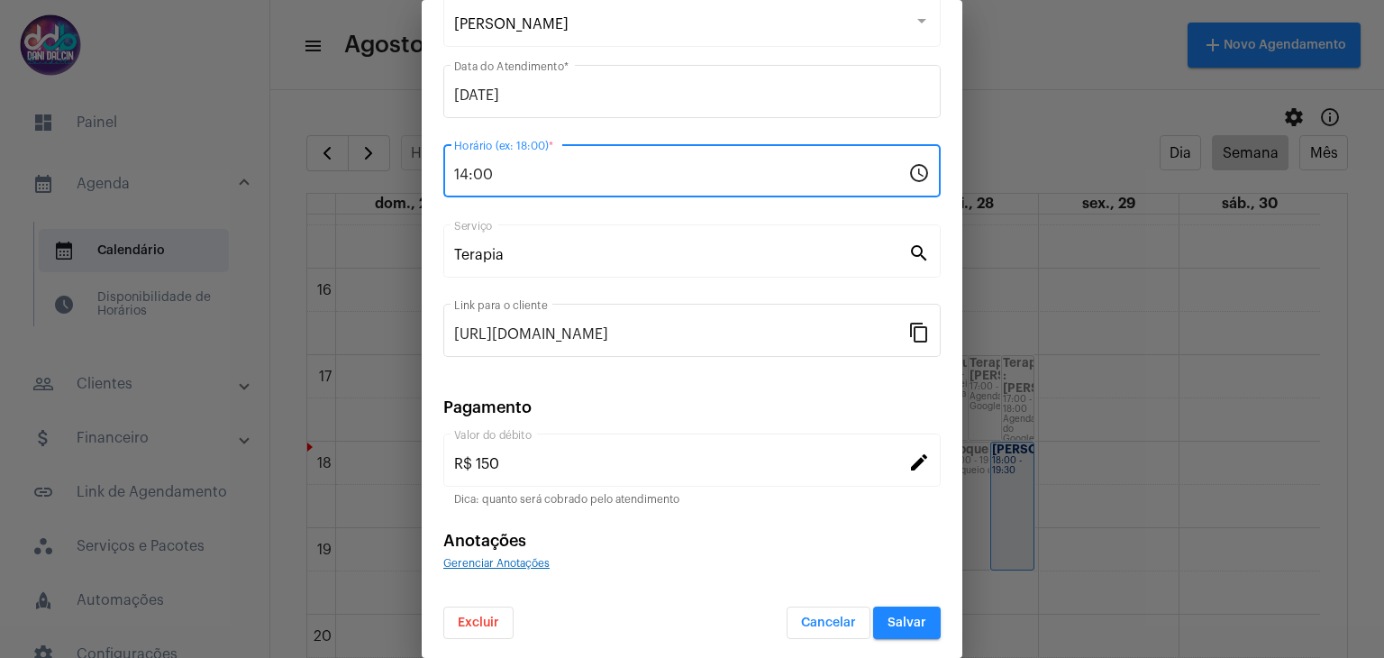
type input "14:00"
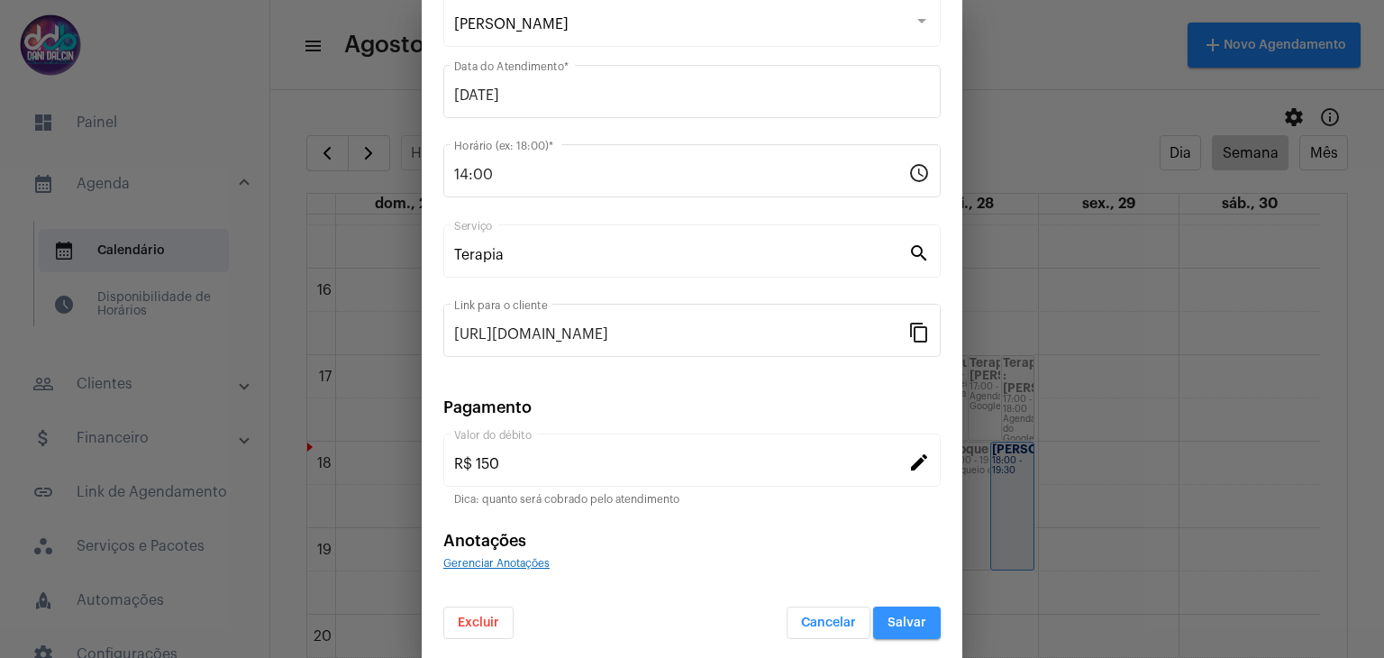
click at [889, 616] on span "Salvar" at bounding box center [907, 622] width 39 height 13
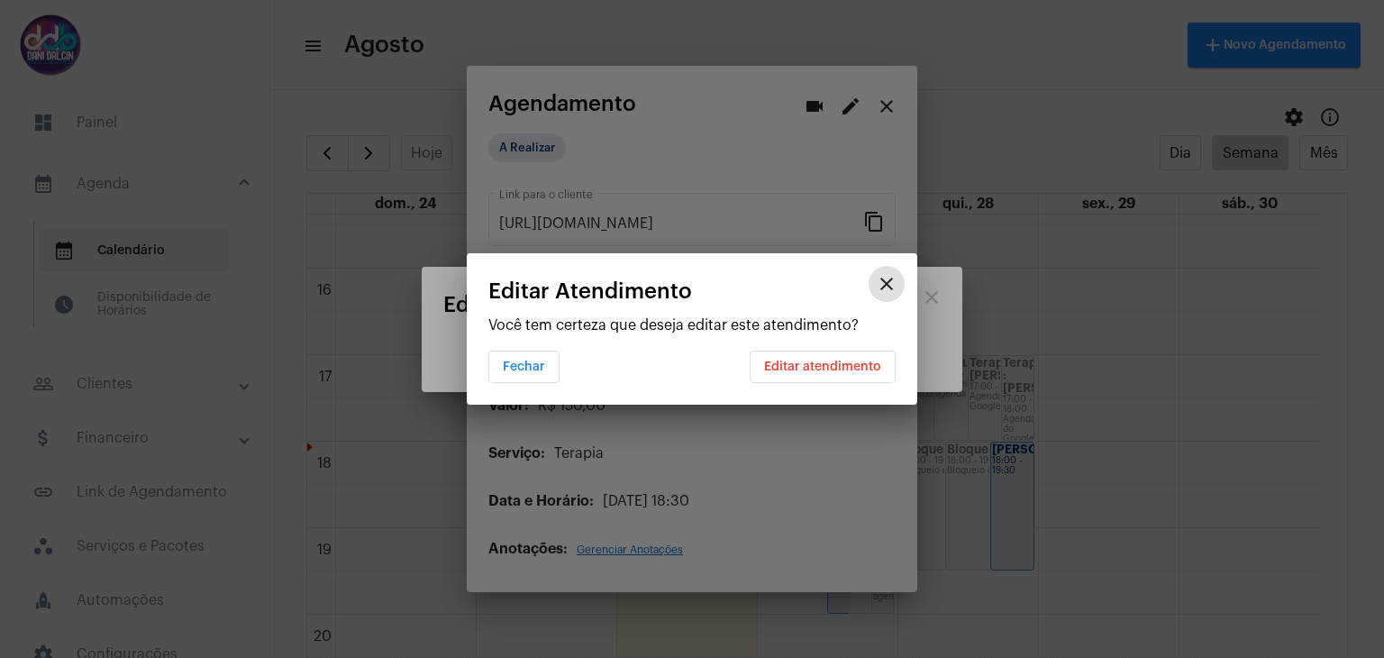
click at [800, 363] on span "Editar atendimento" at bounding box center [822, 366] width 117 height 13
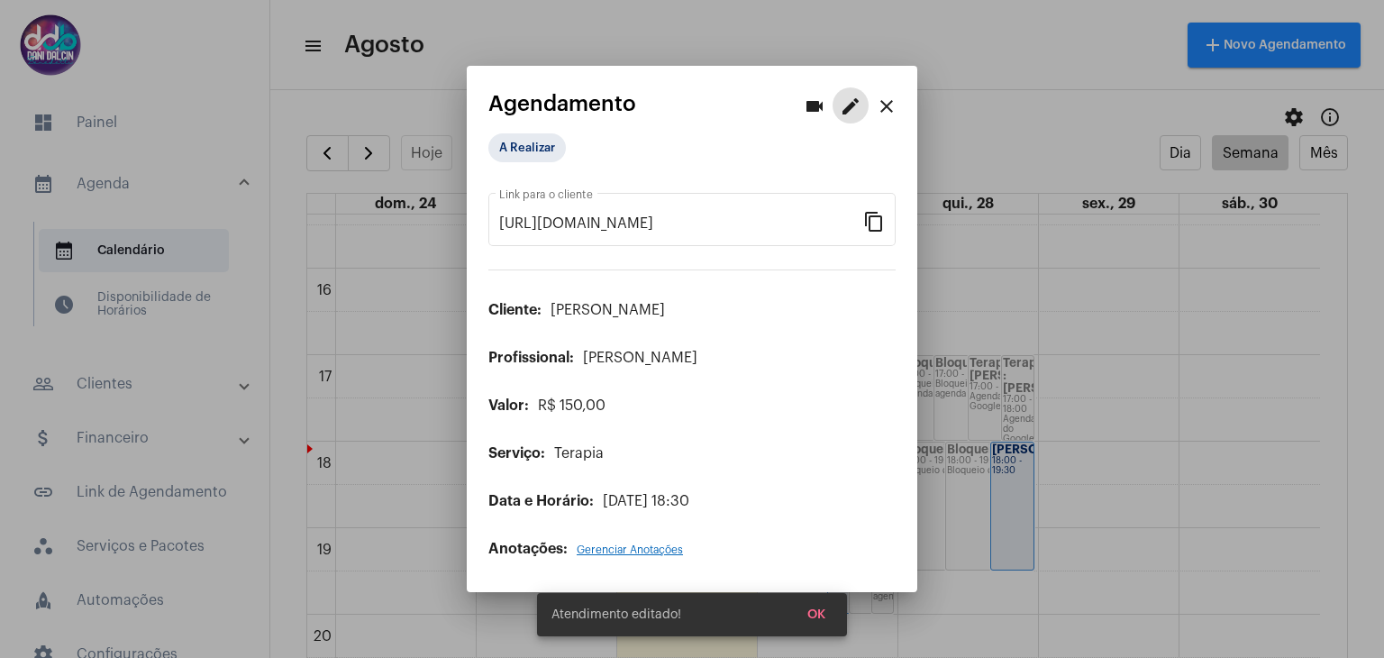
click at [886, 105] on mat-icon "close" at bounding box center [887, 107] width 22 height 22
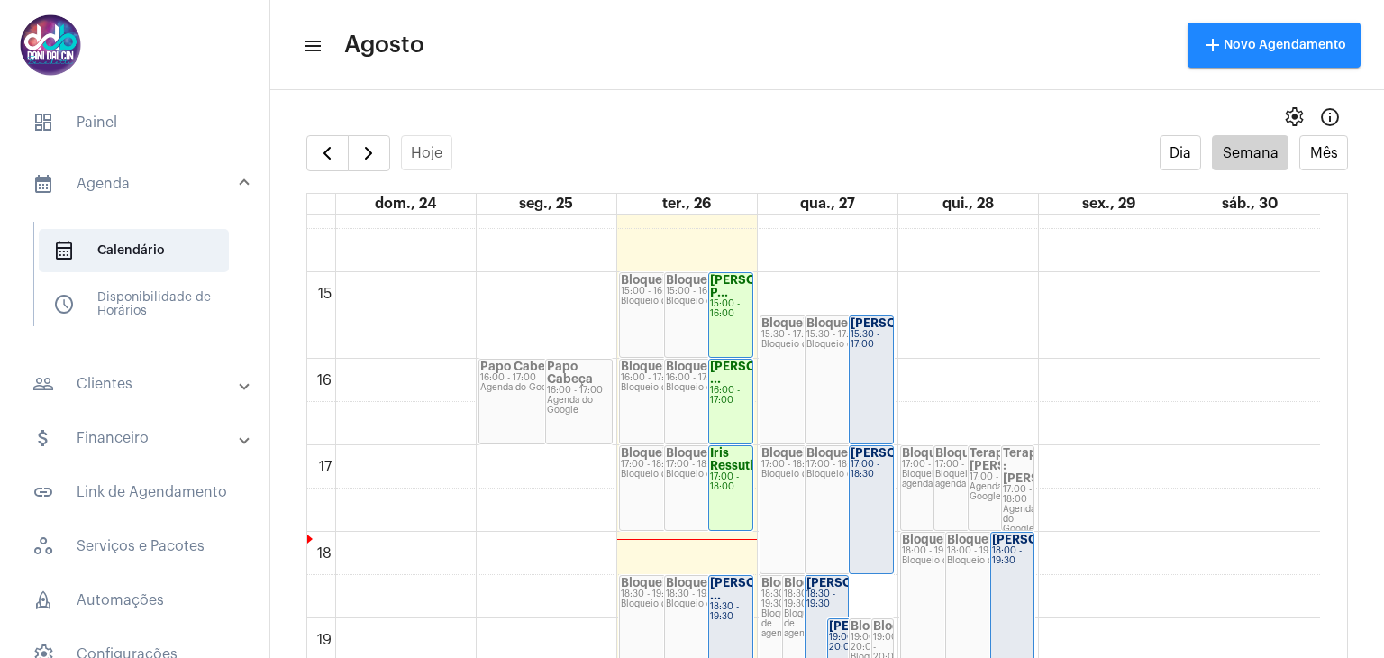
scroll to position [1420, 0]
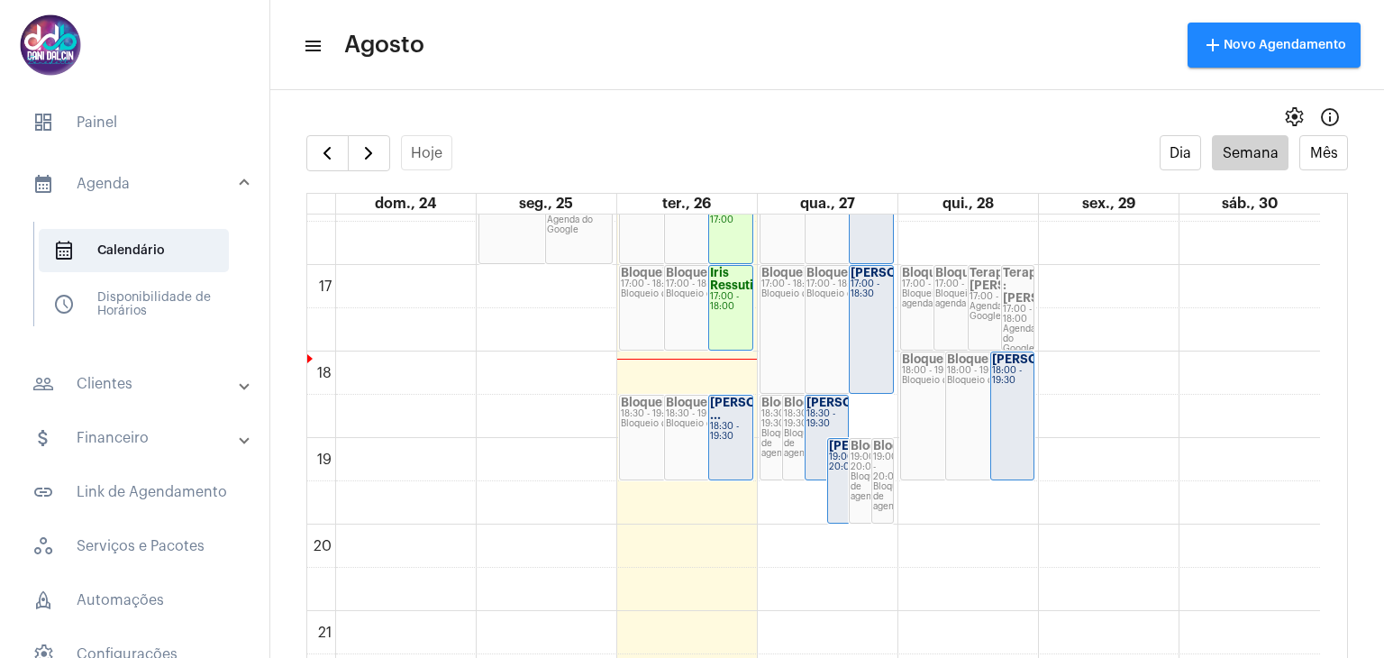
click at [745, 422] on div "Jessyca Guerra ..." at bounding box center [730, 408] width 41 height 25
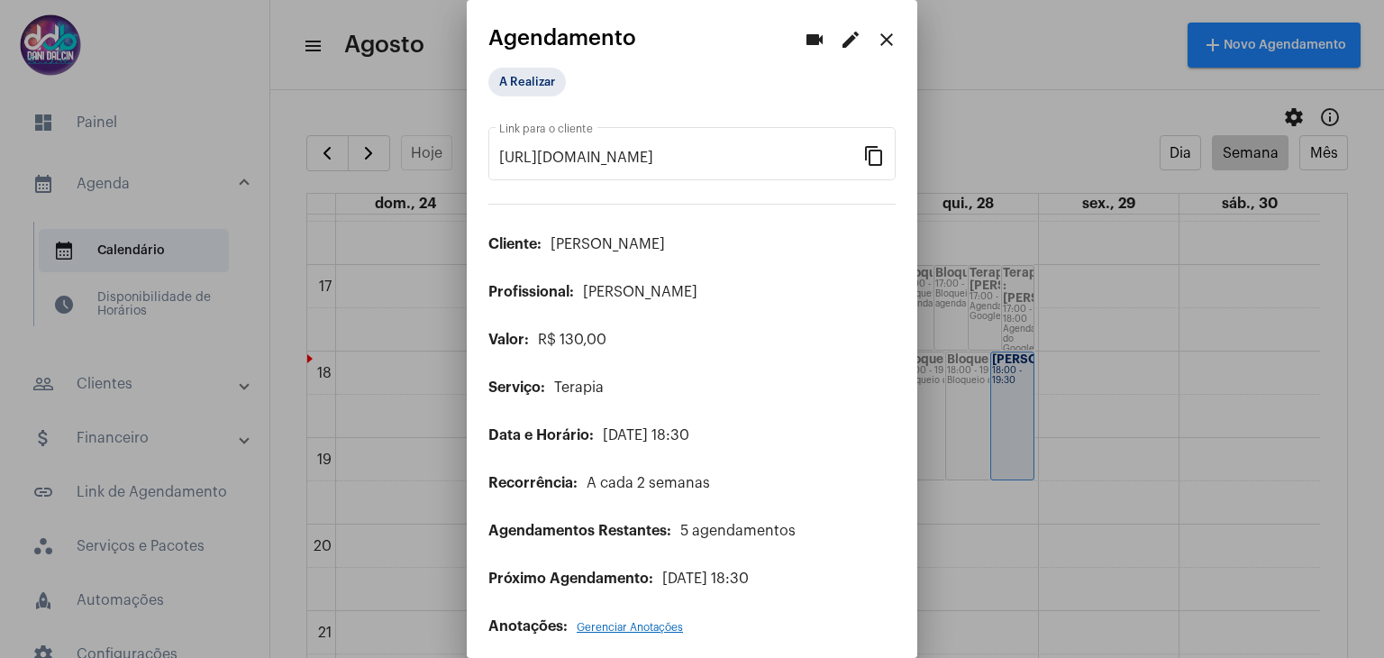
click at [840, 44] on mat-icon "edit" at bounding box center [851, 40] width 22 height 22
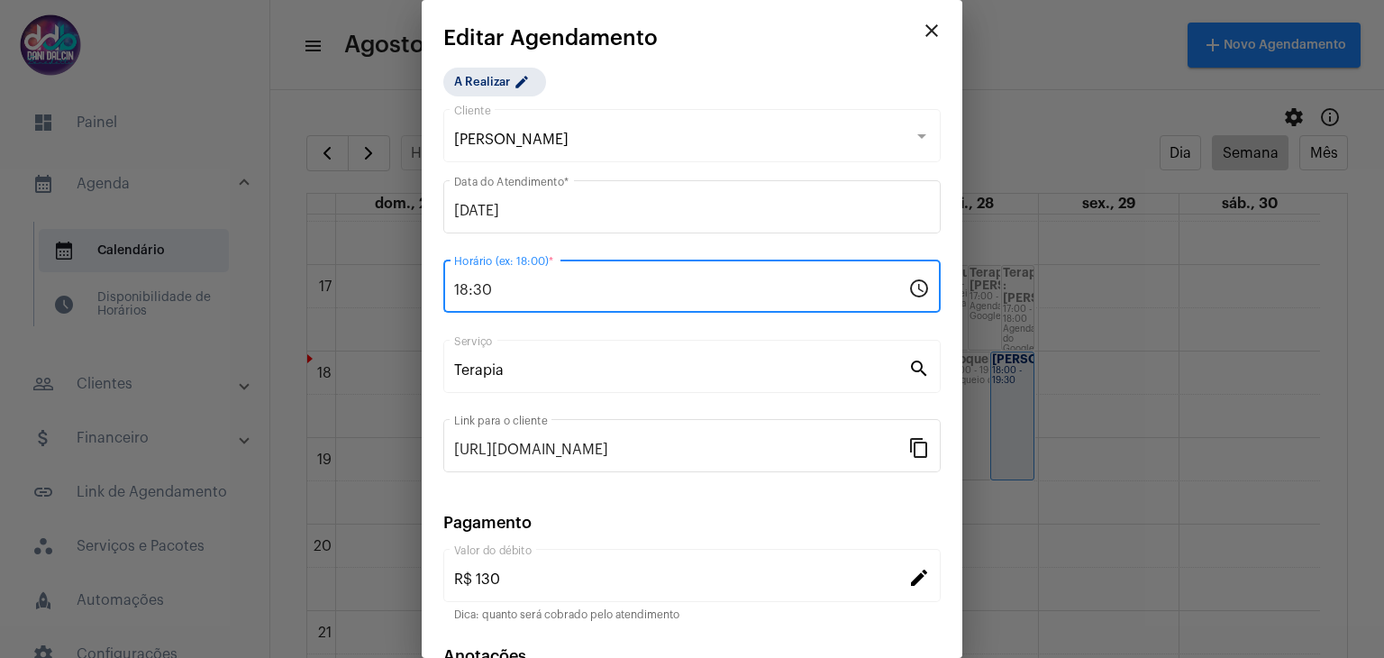
click at [522, 295] on input "18:30" at bounding box center [681, 290] width 454 height 16
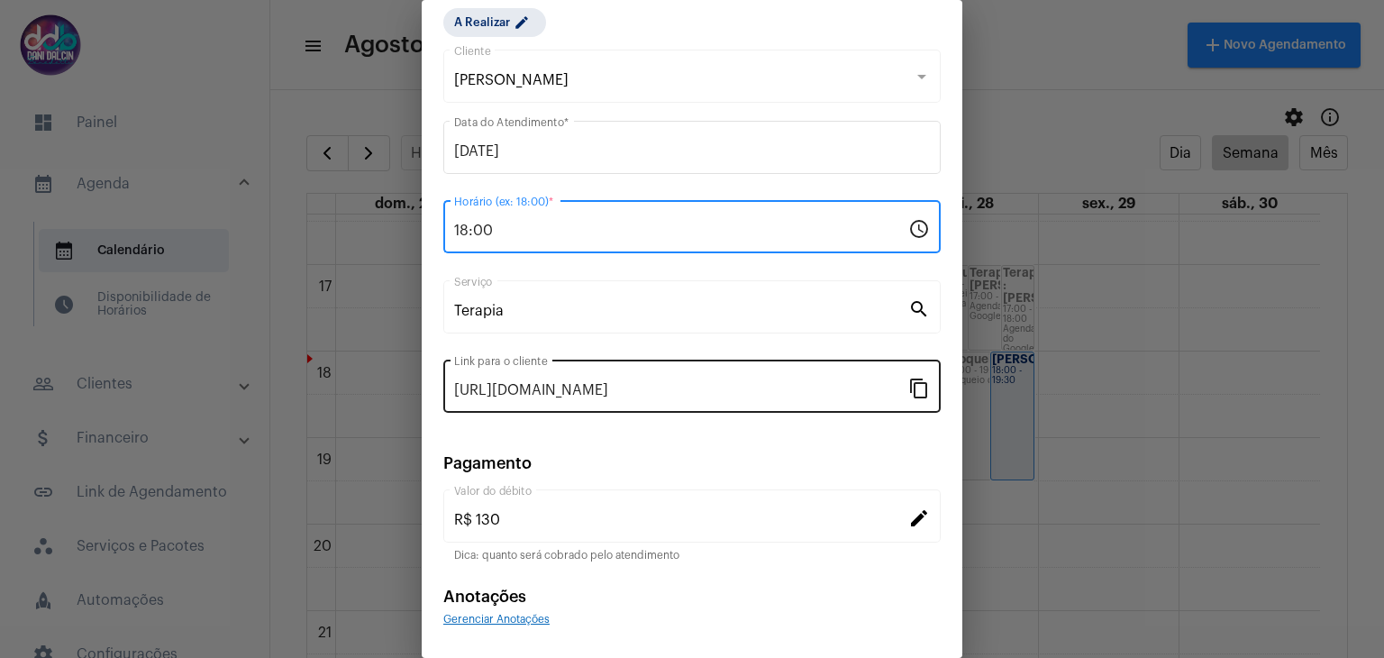
scroll to position [115, 0]
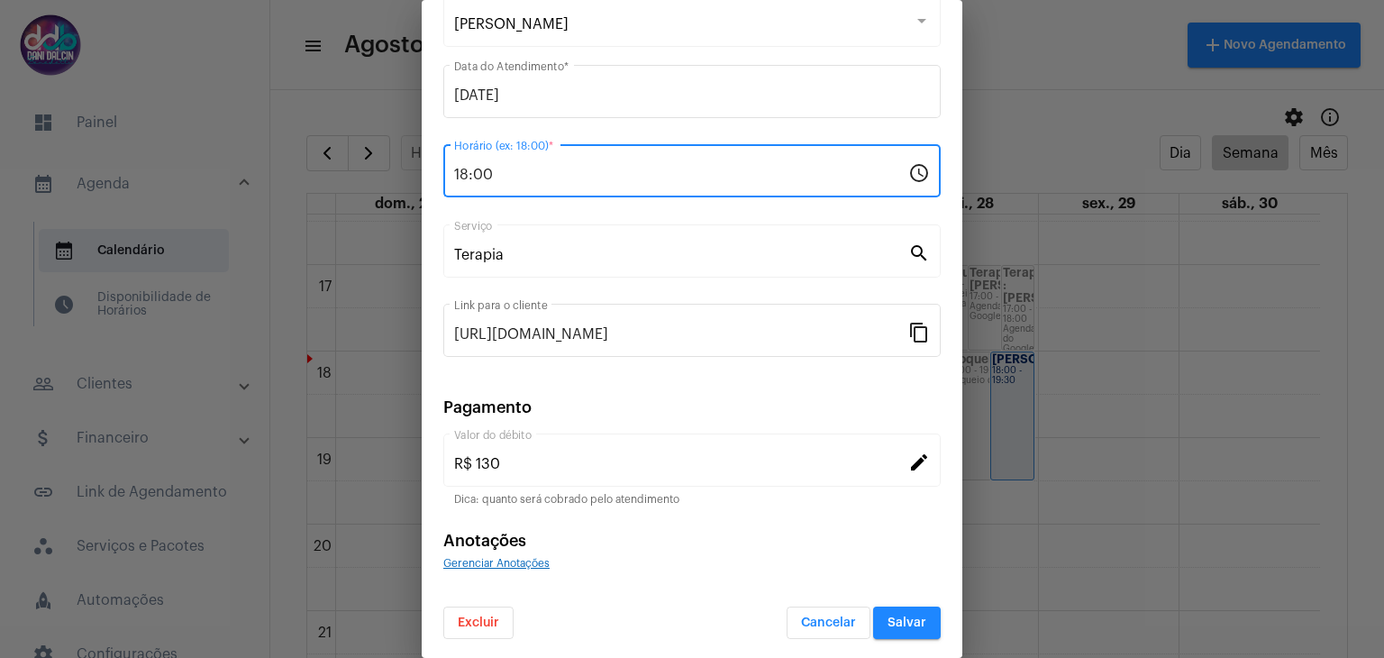
type input "18:00"
click at [882, 626] on button "Salvar" at bounding box center [907, 622] width 68 height 32
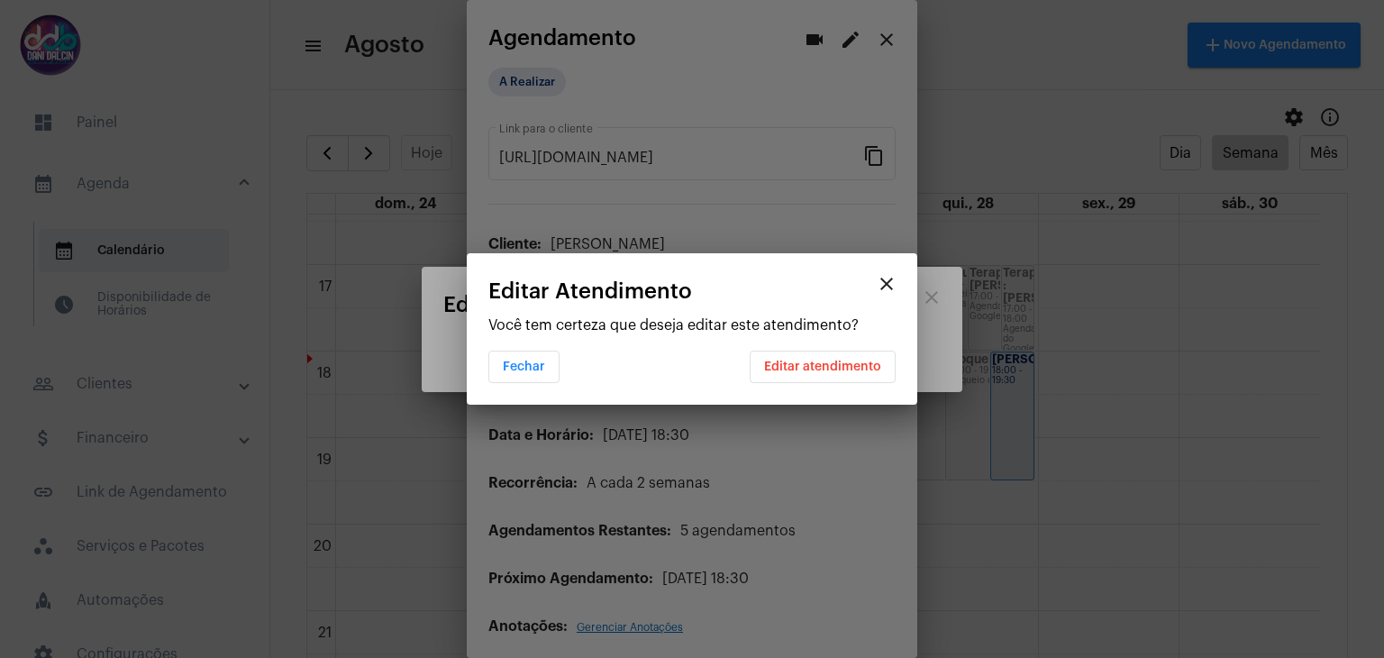
scroll to position [0, 0]
click at [797, 360] on span "Editar atendimento" at bounding box center [822, 366] width 117 height 13
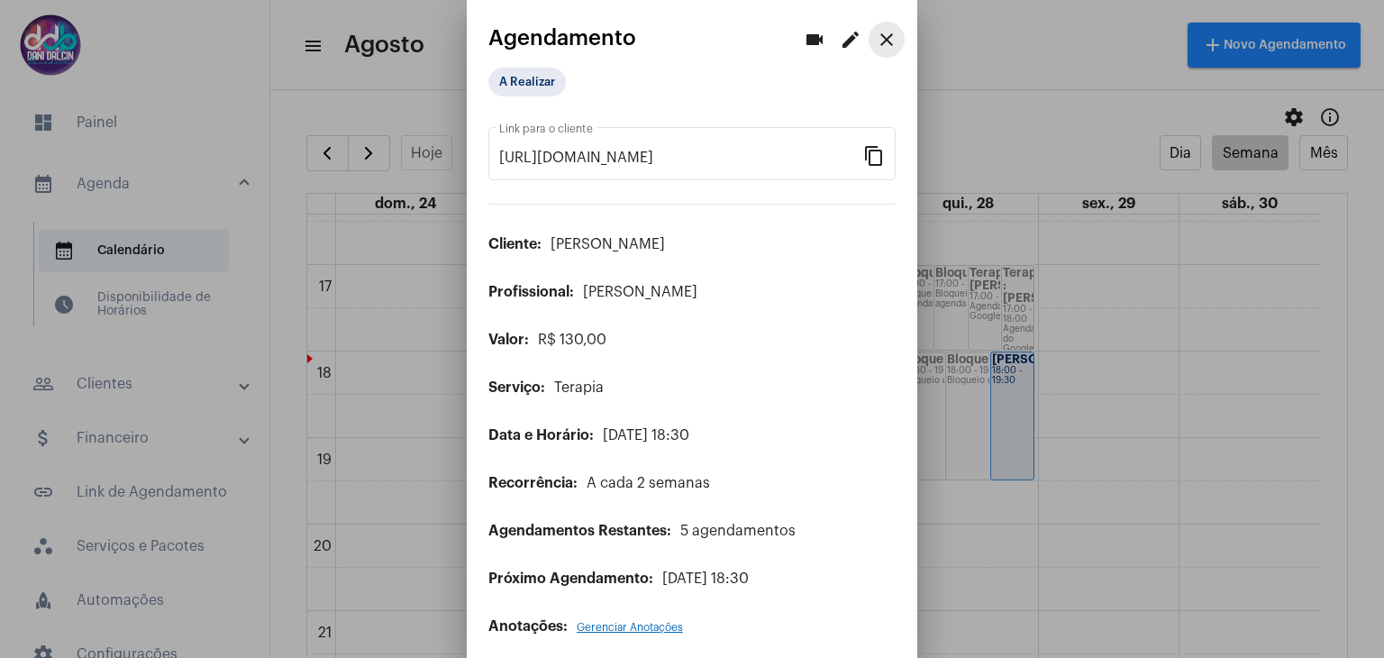
click at [876, 42] on mat-icon "close" at bounding box center [887, 40] width 22 height 22
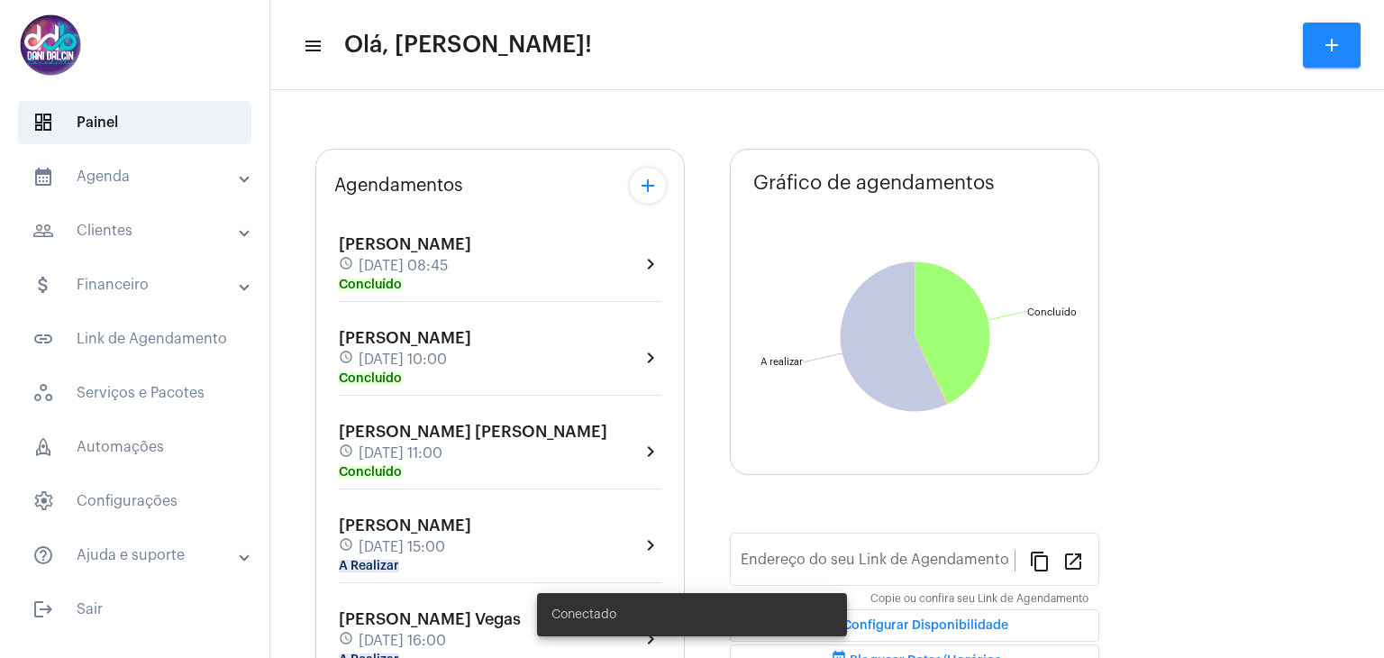
click at [118, 241] on mat-expansion-panel-header "people_outline Clientes" at bounding box center [140, 230] width 259 height 43
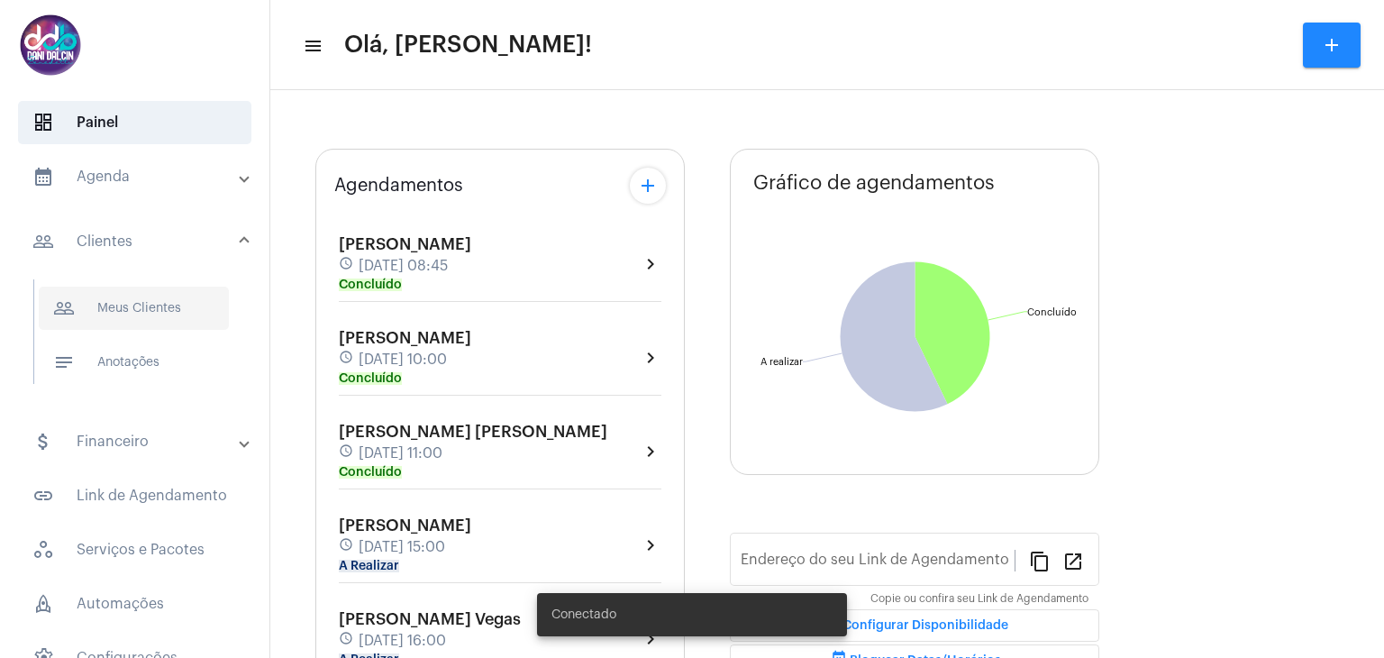
type input "[URL][DOMAIN_NAME]"
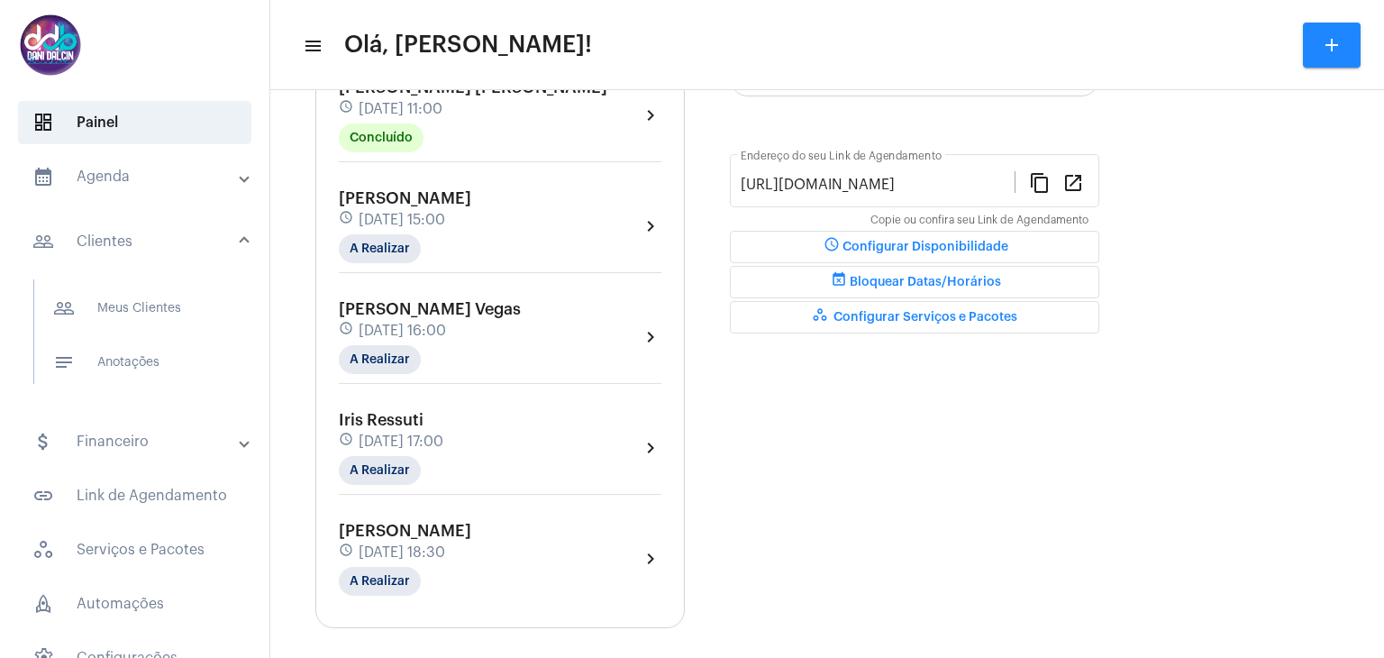
scroll to position [441, 0]
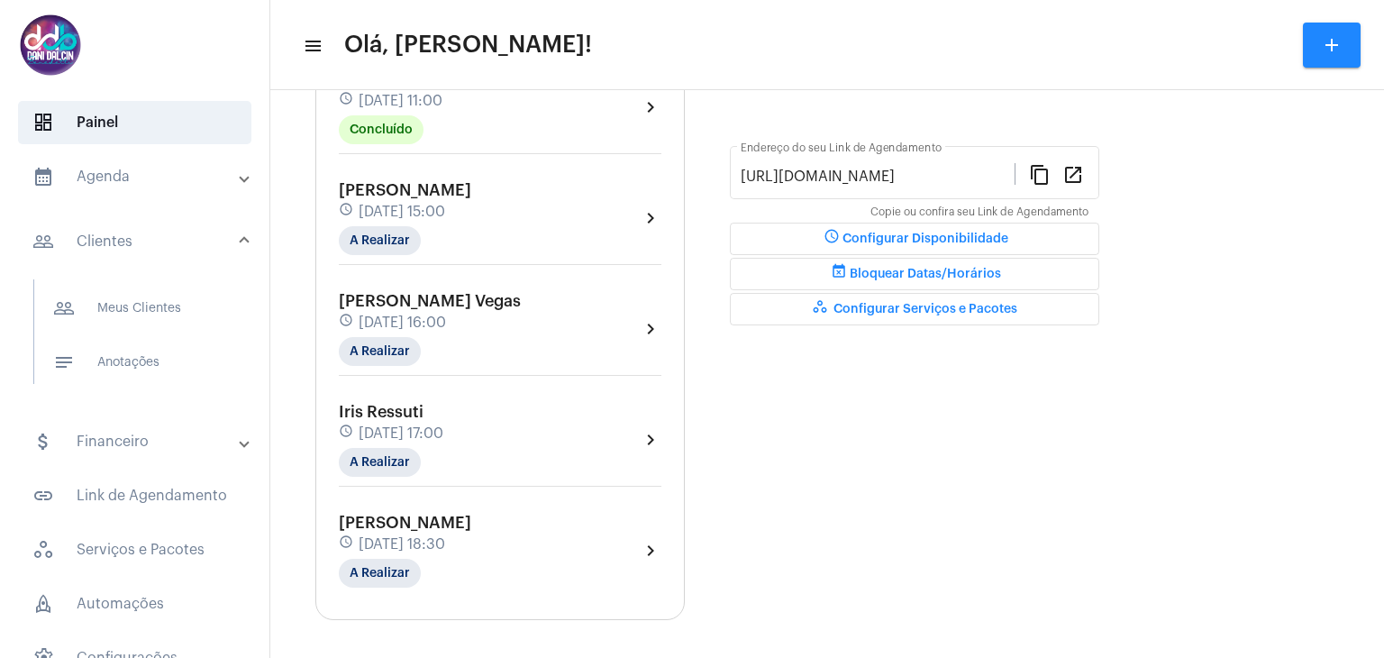
click at [443, 425] on span "[DATE] 17:00" at bounding box center [401, 433] width 85 height 16
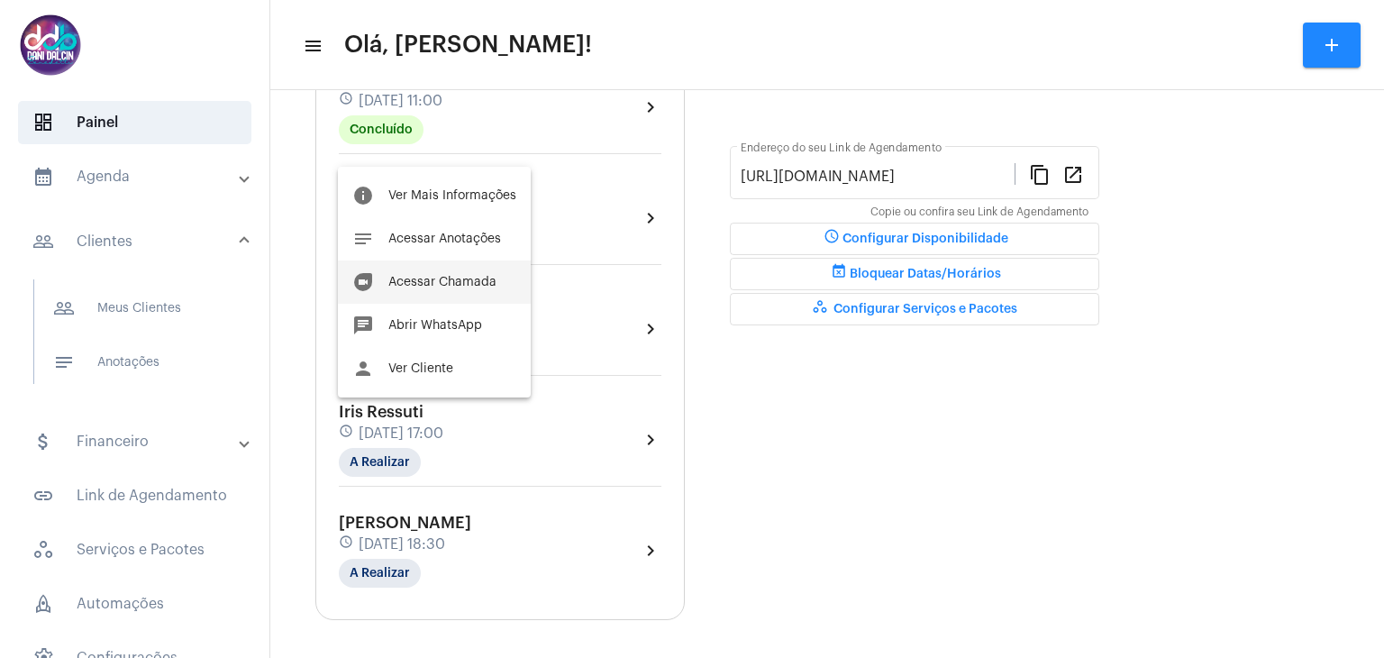
click at [440, 281] on span "Acessar Chamada" at bounding box center [442, 282] width 108 height 13
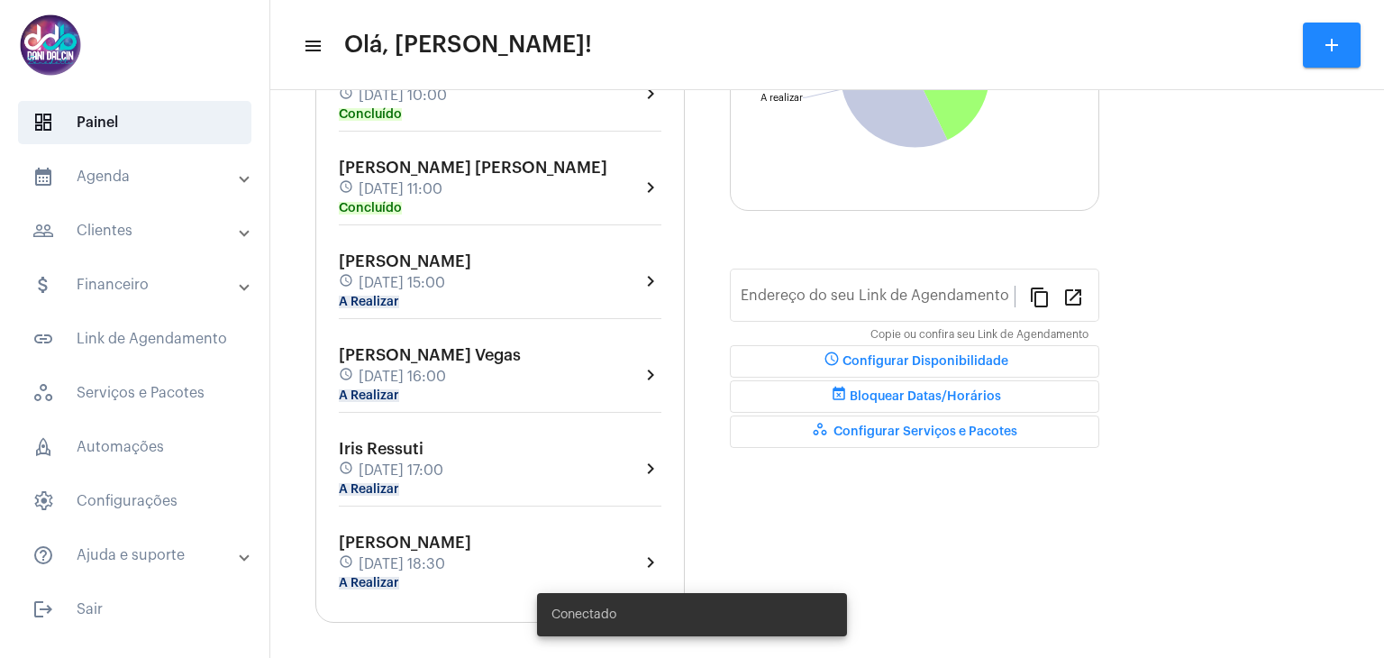
type input "[URL][DOMAIN_NAME]"
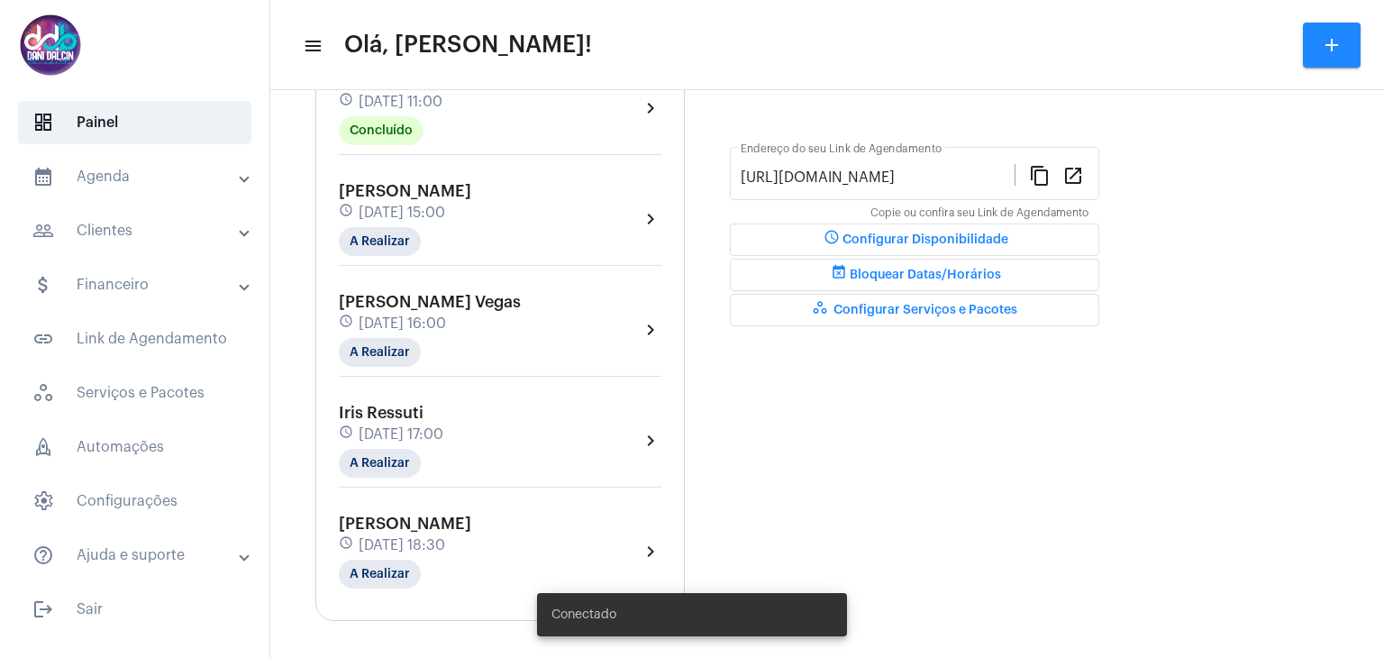
scroll to position [441, 0]
click at [443, 426] on span "[DATE] 17:00" at bounding box center [401, 433] width 85 height 16
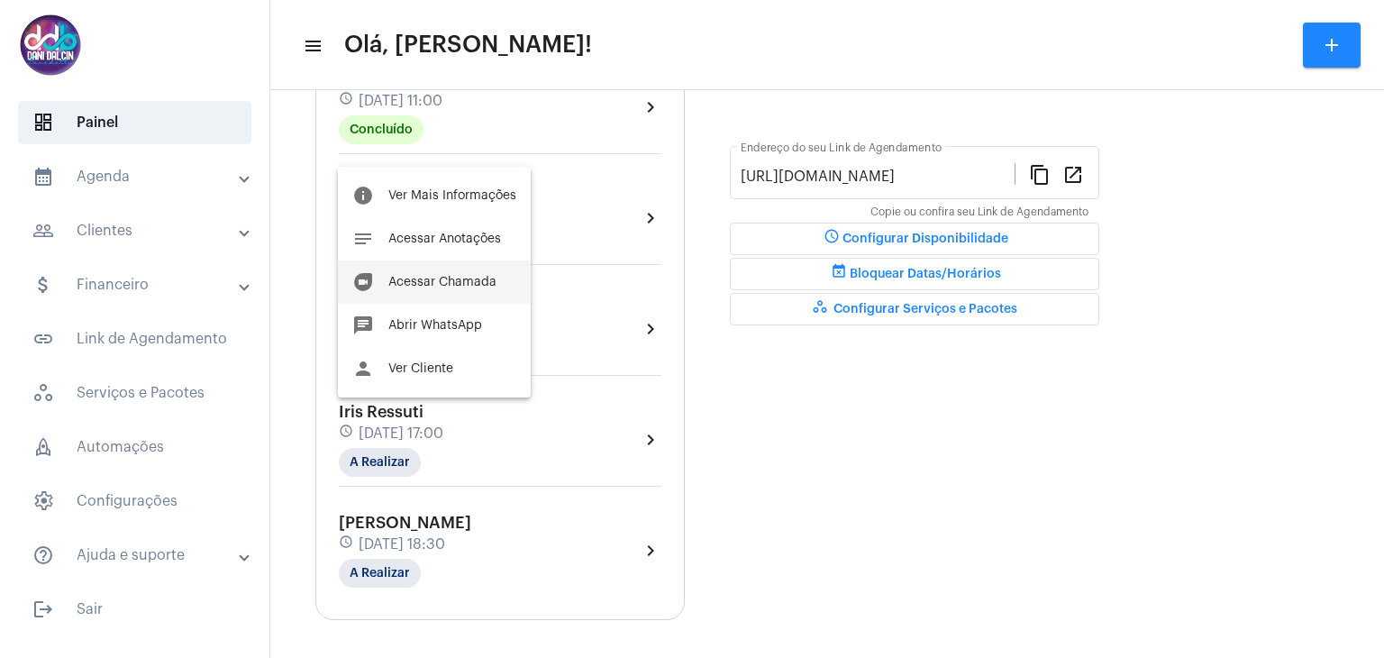
click at [437, 284] on span "Acessar Chamada" at bounding box center [442, 282] width 108 height 13
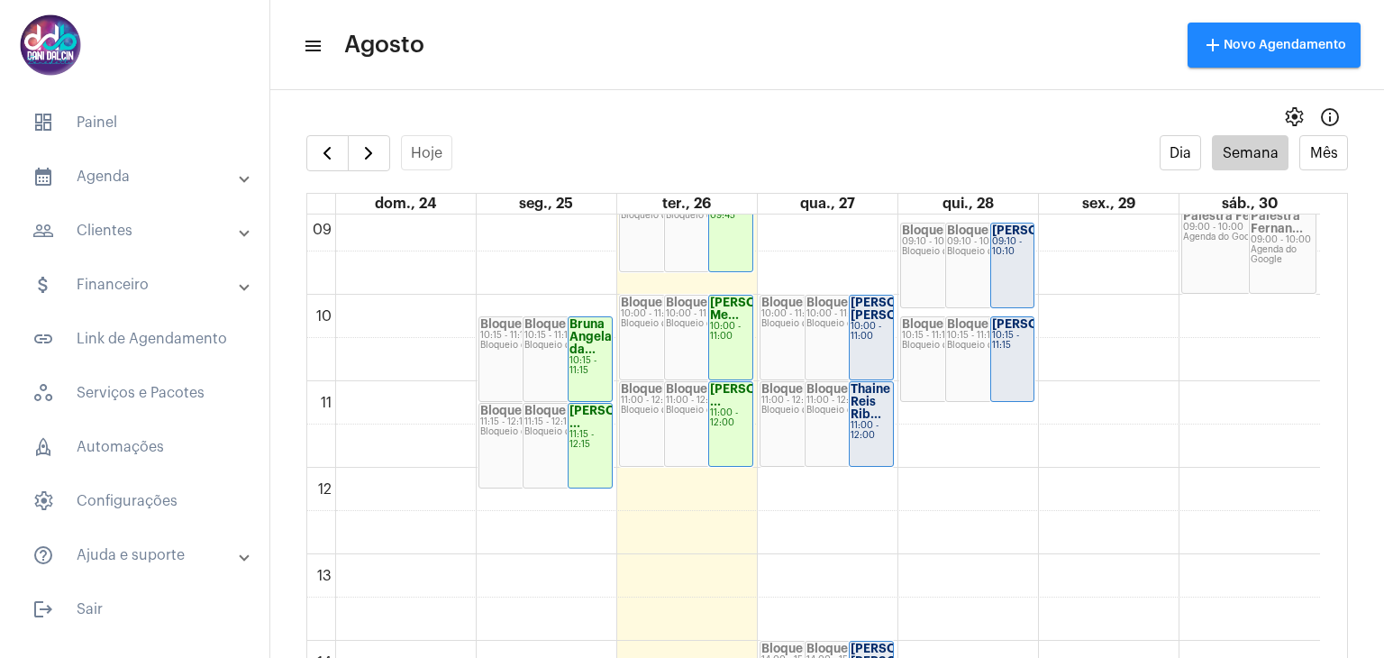
scroll to position [695, 0]
